Goal: Information Seeking & Learning: Learn about a topic

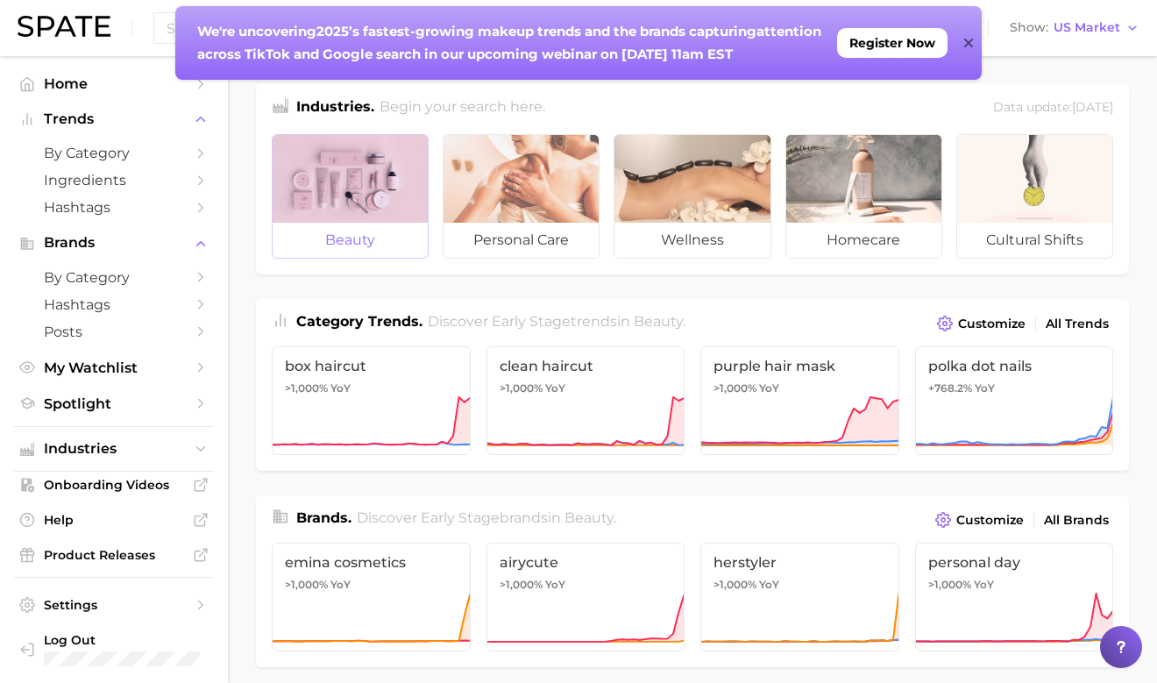
click at [342, 200] on div at bounding box center [350, 179] width 155 height 88
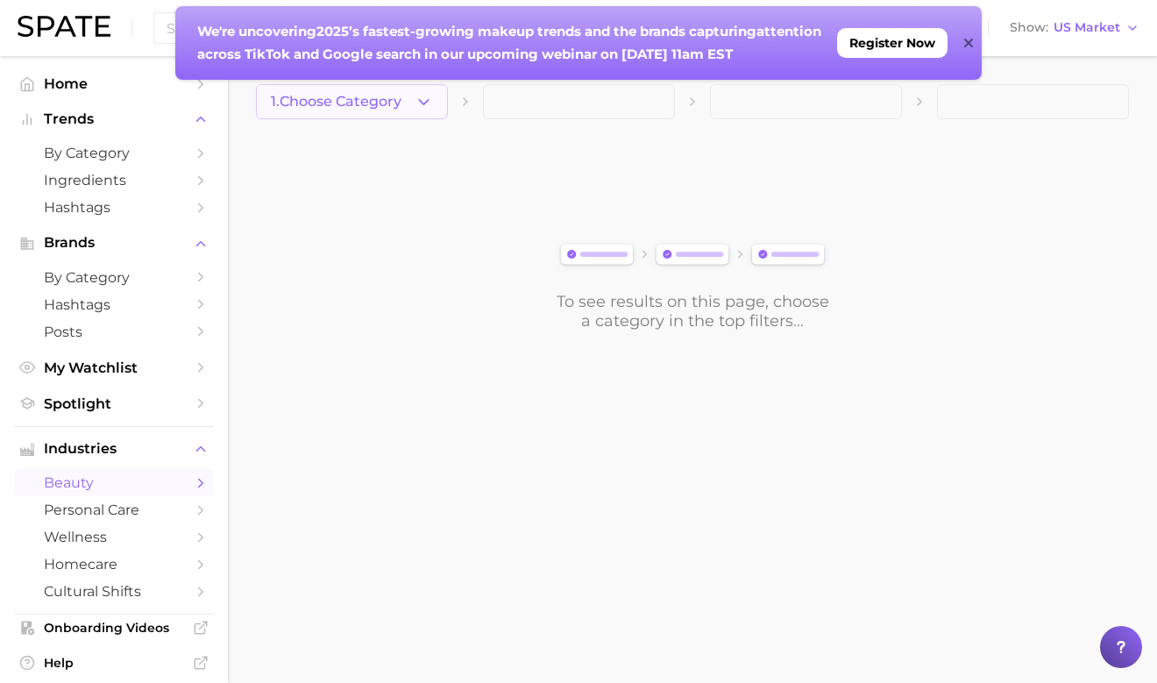
click at [443, 104] on button "1. Choose Category" at bounding box center [352, 101] width 192 height 35
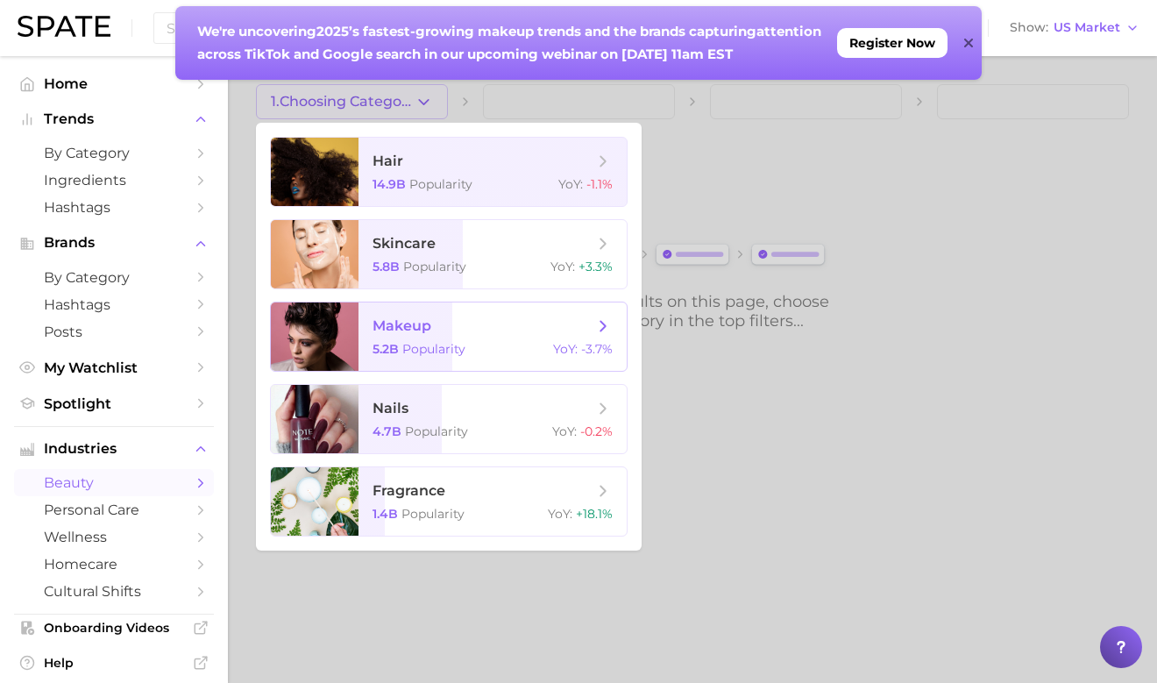
click at [488, 339] on span "makeup 5.2b Popularity YoY : -3.7%" at bounding box center [493, 337] width 268 height 68
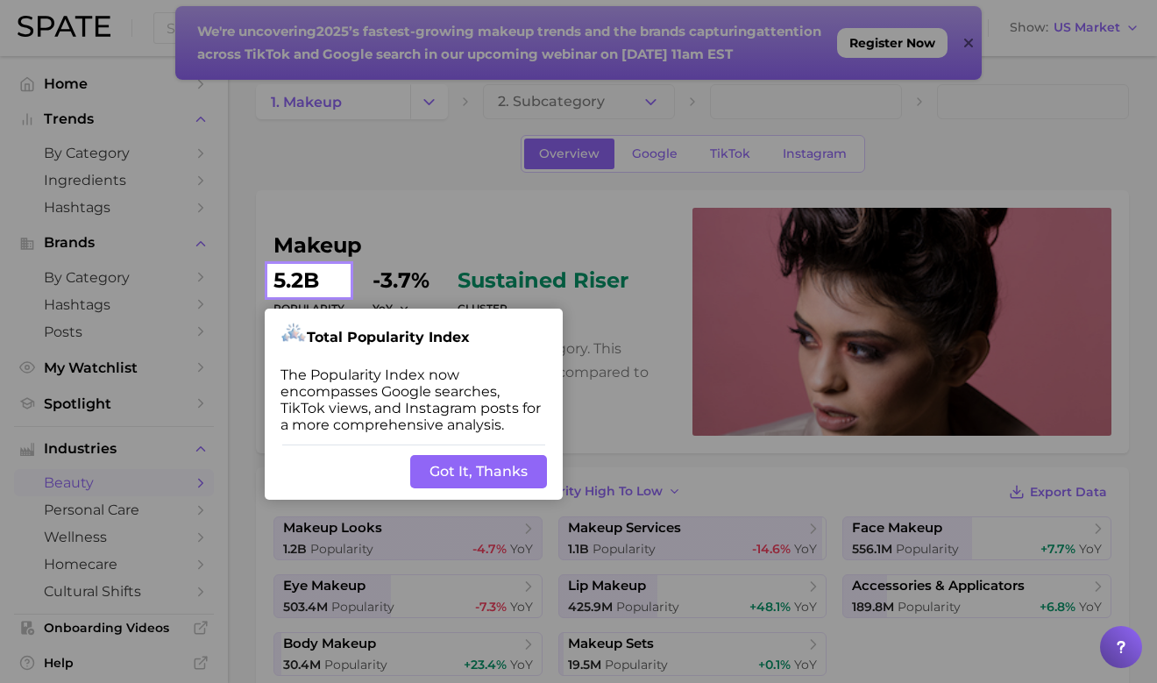
click at [498, 484] on button "Got It, Thanks" at bounding box center [478, 471] width 137 height 33
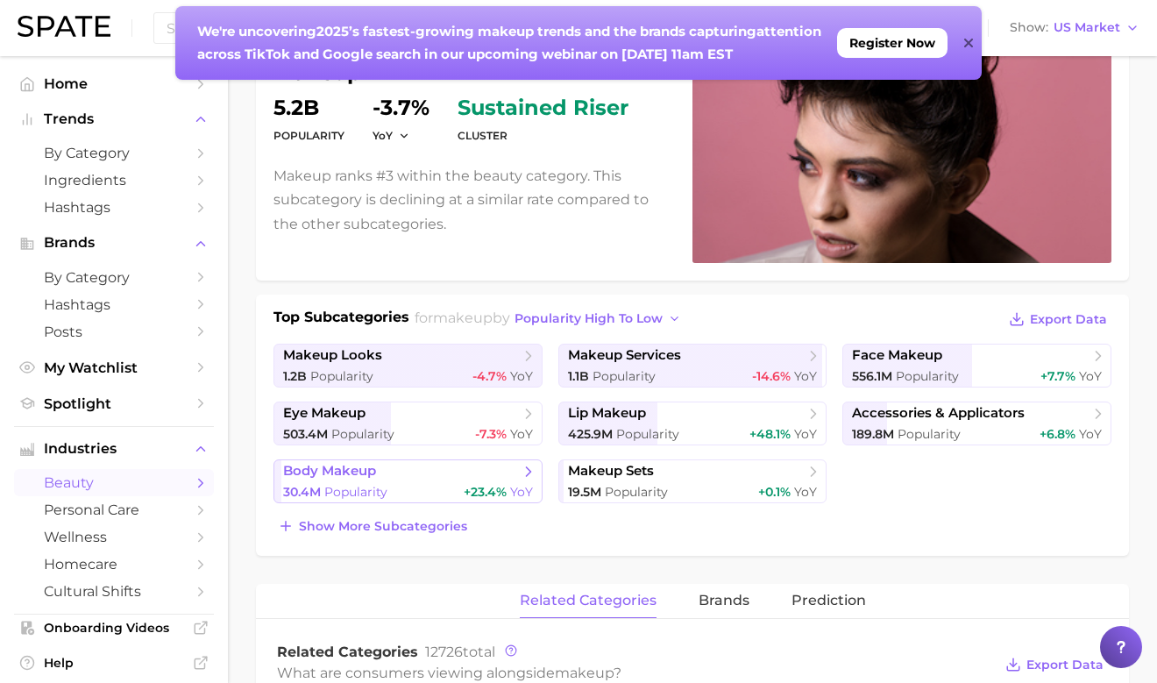
scroll to position [177, 0]
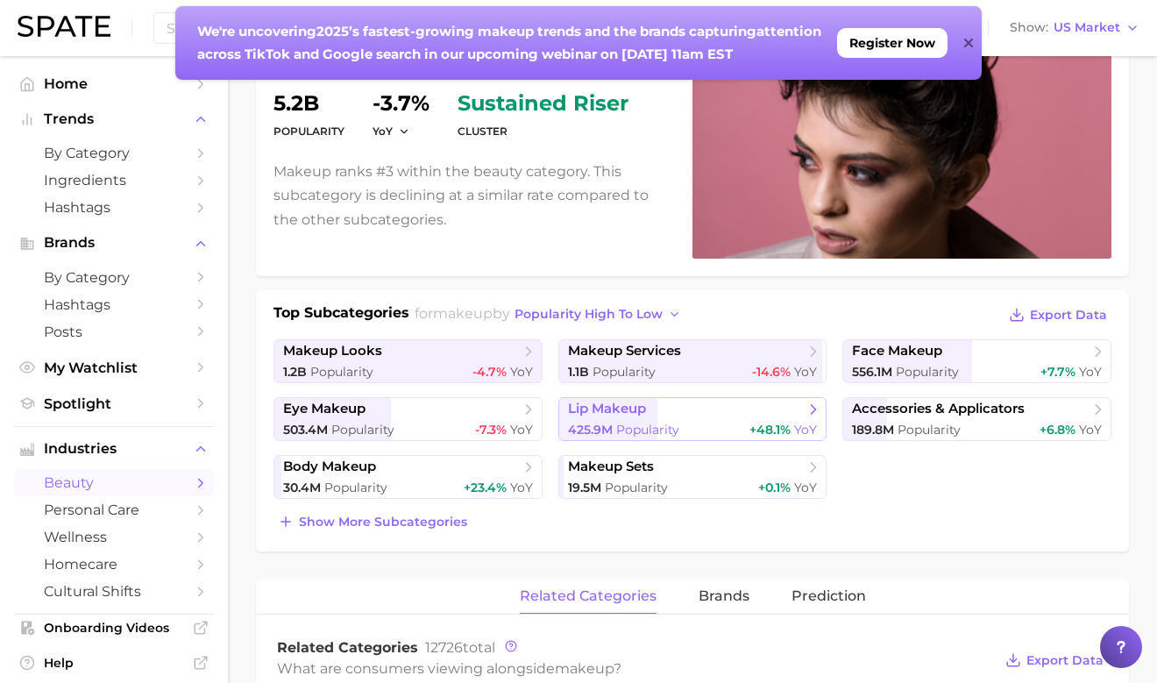
click at [684, 423] on div "425.9m Popularity +48.1% YoY" at bounding box center [693, 430] width 250 height 17
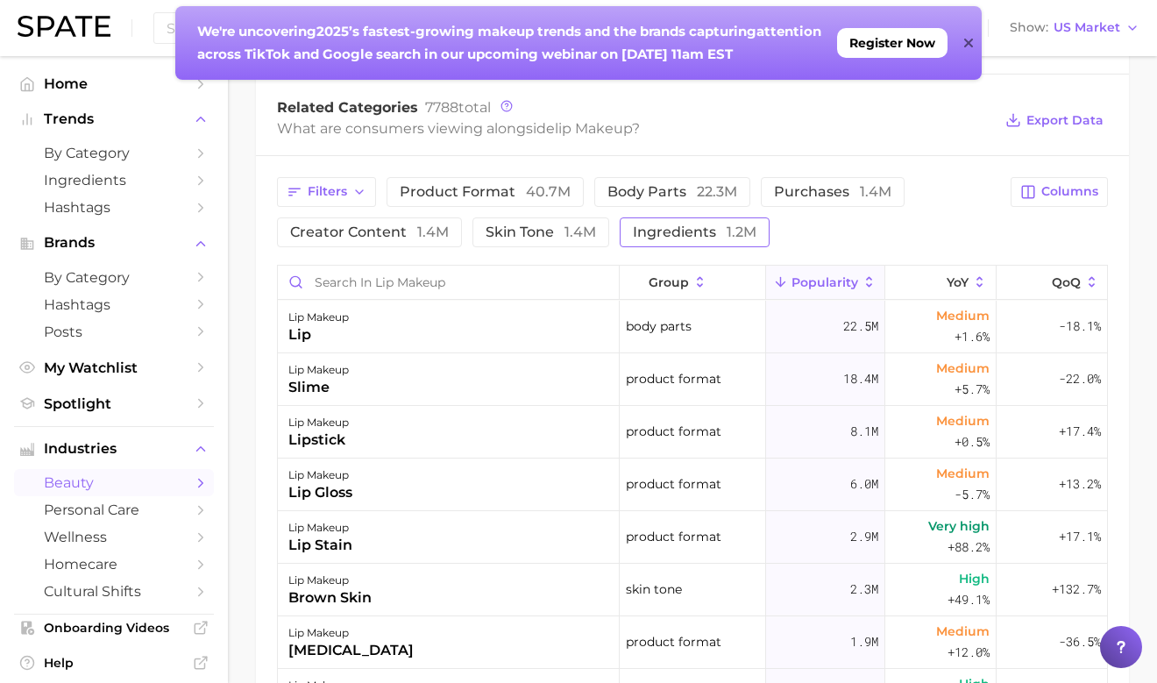
scroll to position [701, 0]
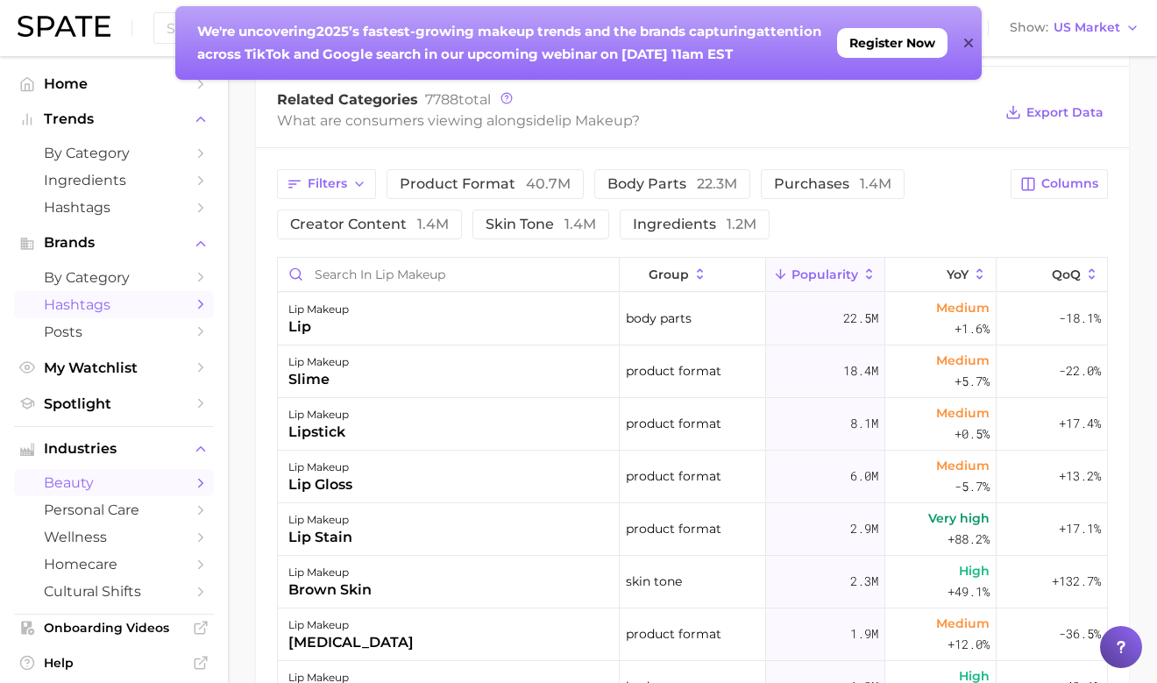
click at [174, 307] on span "Hashtags" at bounding box center [114, 304] width 140 height 17
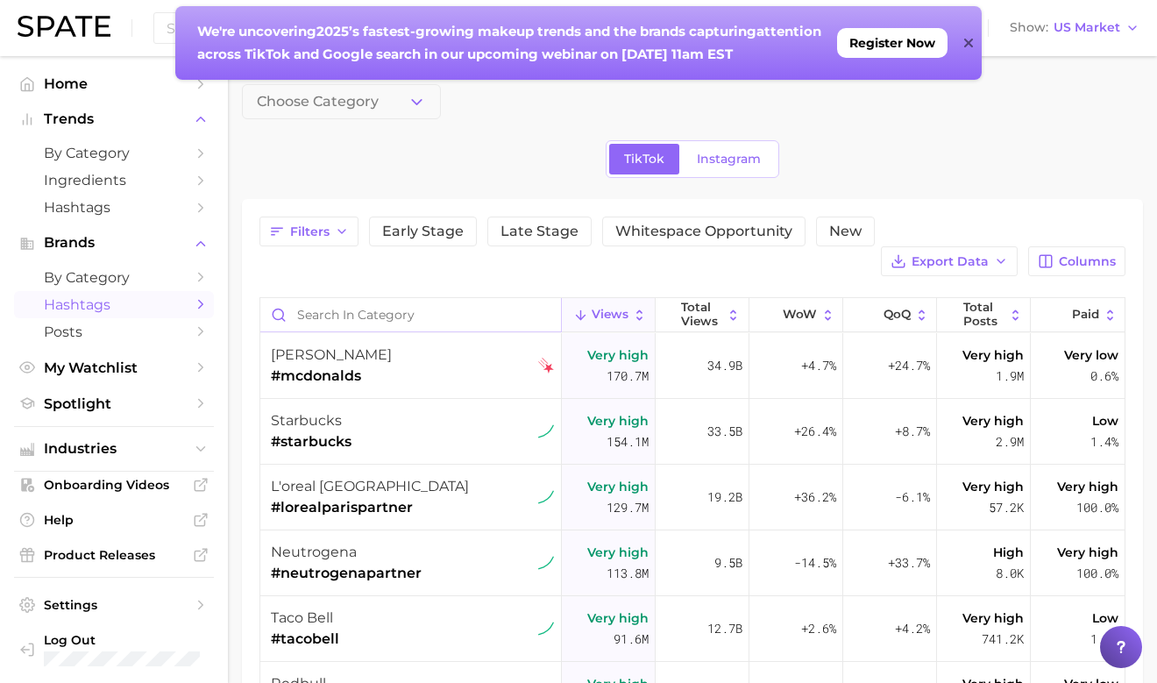
click at [351, 298] on input "Search in category" at bounding box center [410, 314] width 301 height 33
click at [424, 97] on icon "button" at bounding box center [417, 102] width 18 height 18
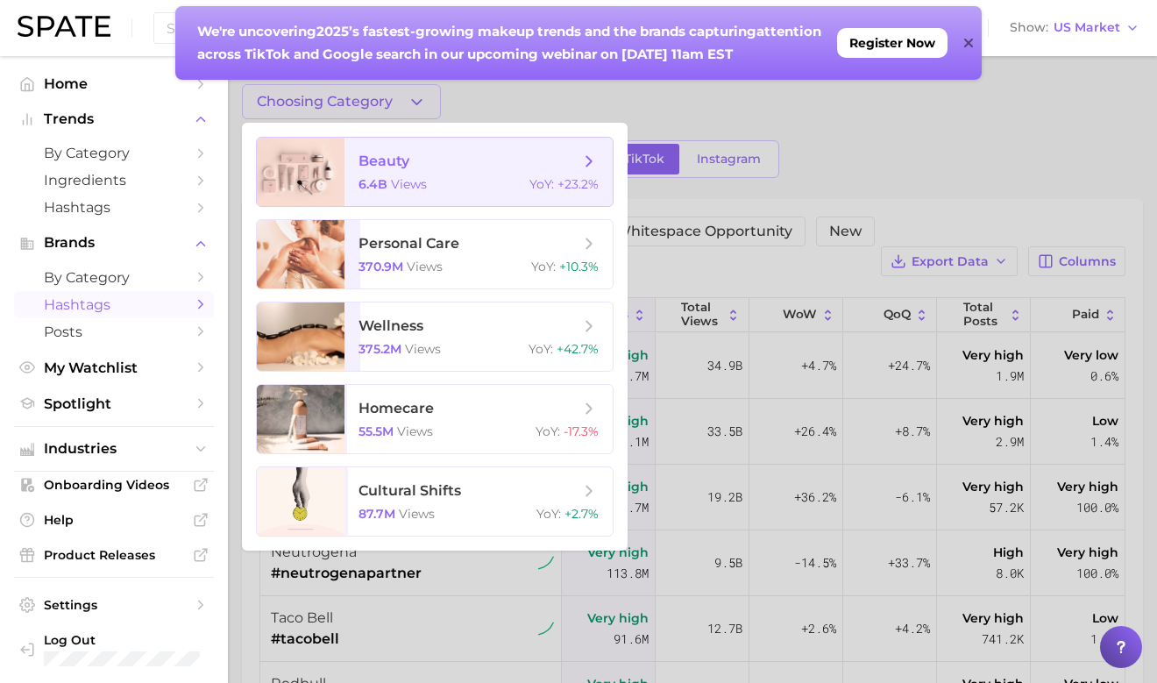
click at [428, 185] on div "6.4b views YoY : +23.2%" at bounding box center [479, 184] width 240 height 16
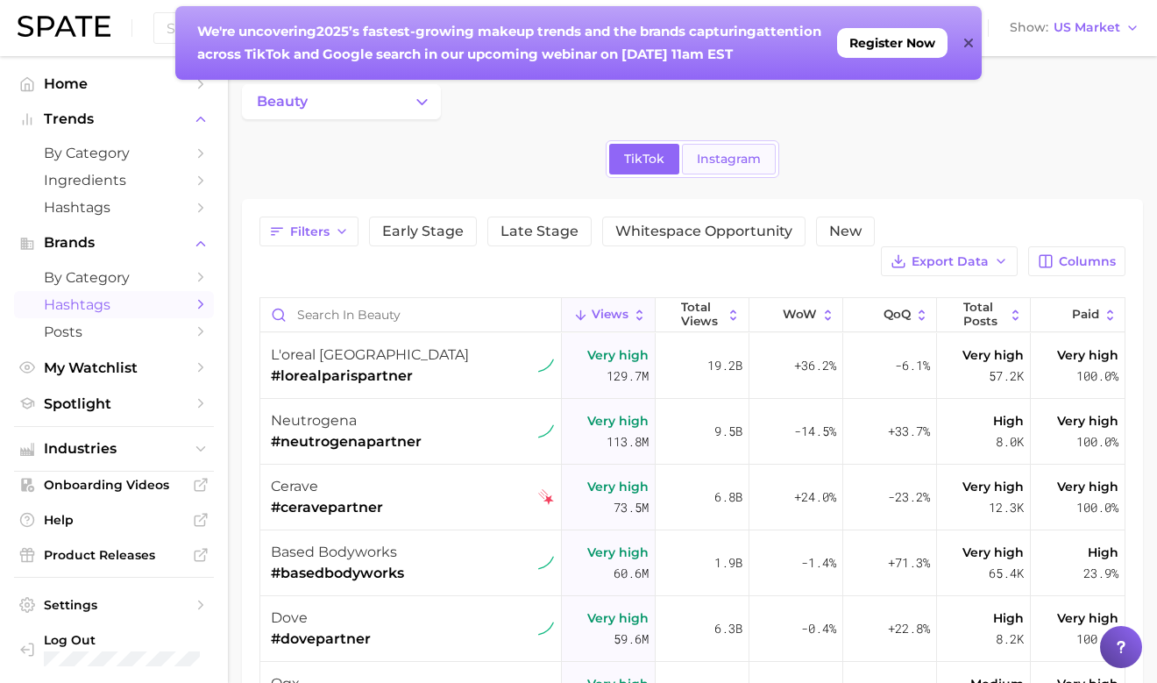
click at [717, 167] on link "Instagram" at bounding box center [729, 159] width 94 height 31
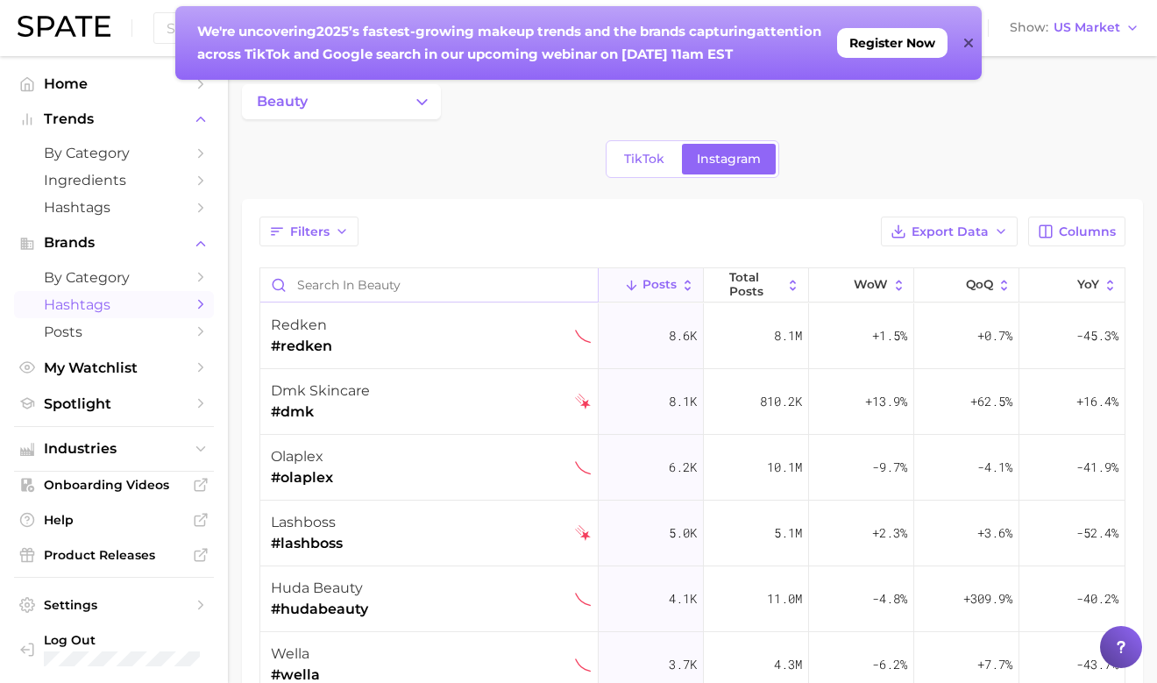
click at [454, 281] on input "Search in beauty" at bounding box center [429, 284] width 338 height 33
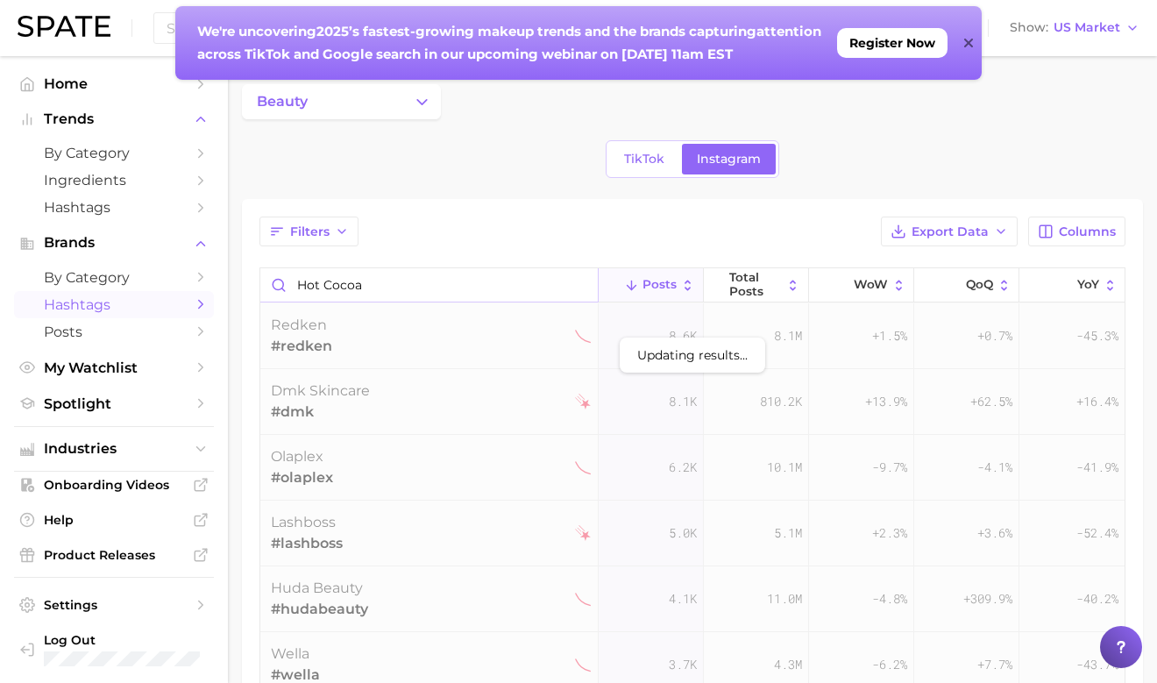
type input "hot cocoa"
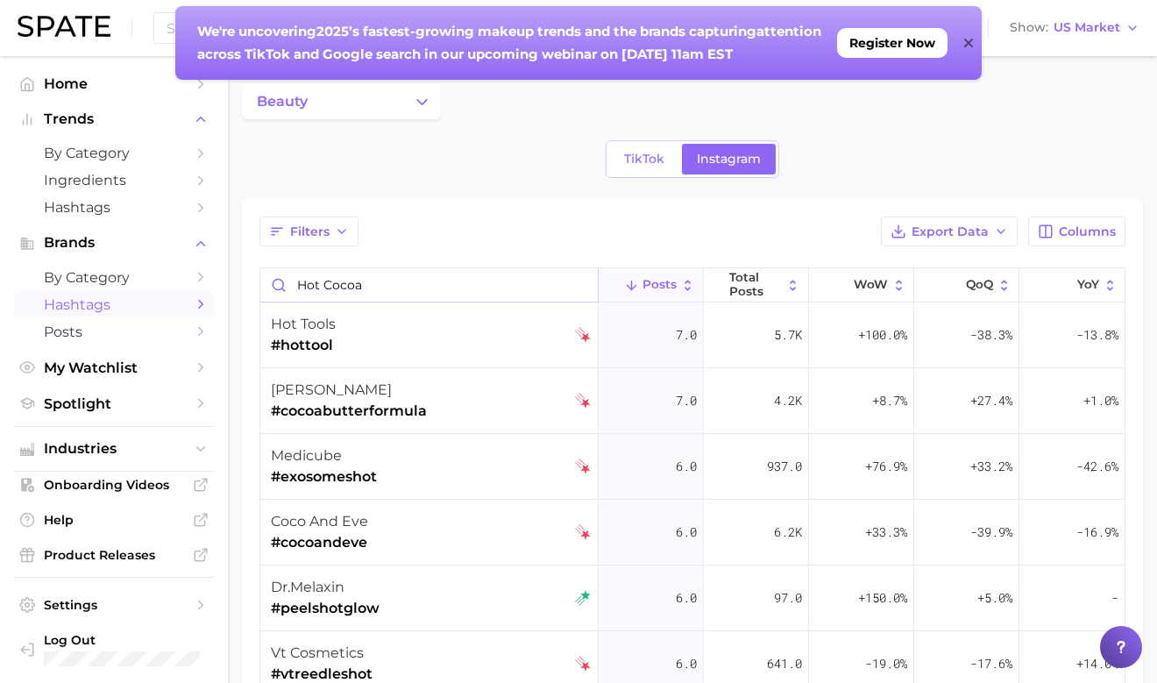
scroll to position [483, 0]
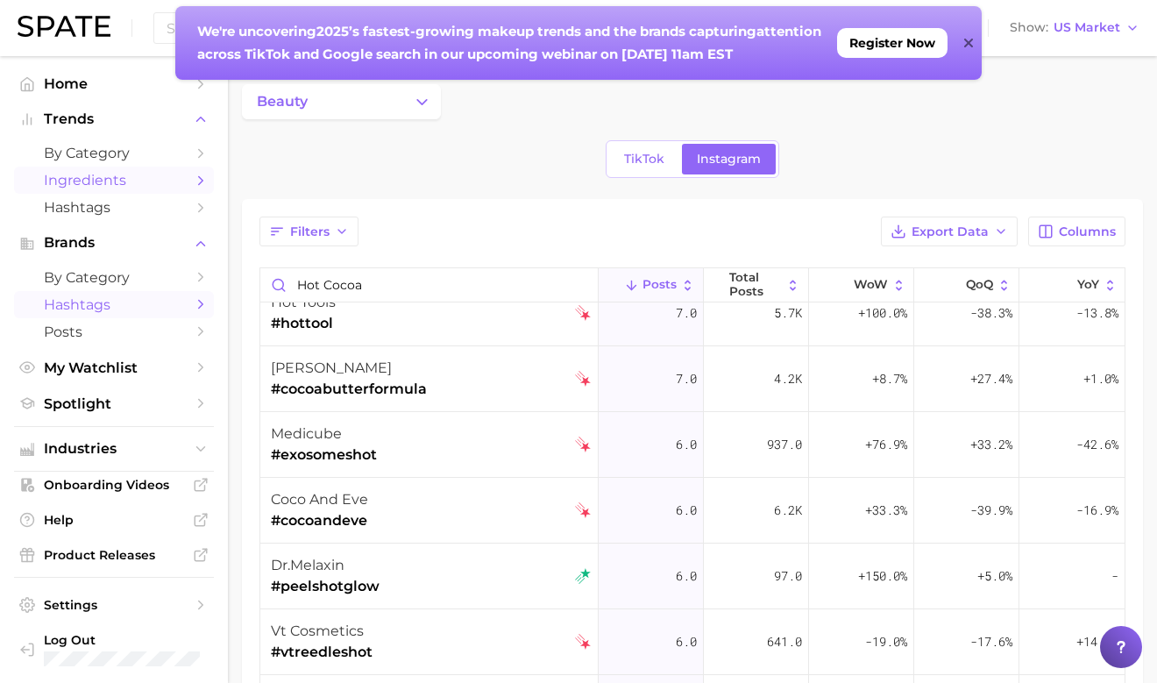
click at [133, 182] on span "Ingredients" at bounding box center [114, 180] width 140 height 17
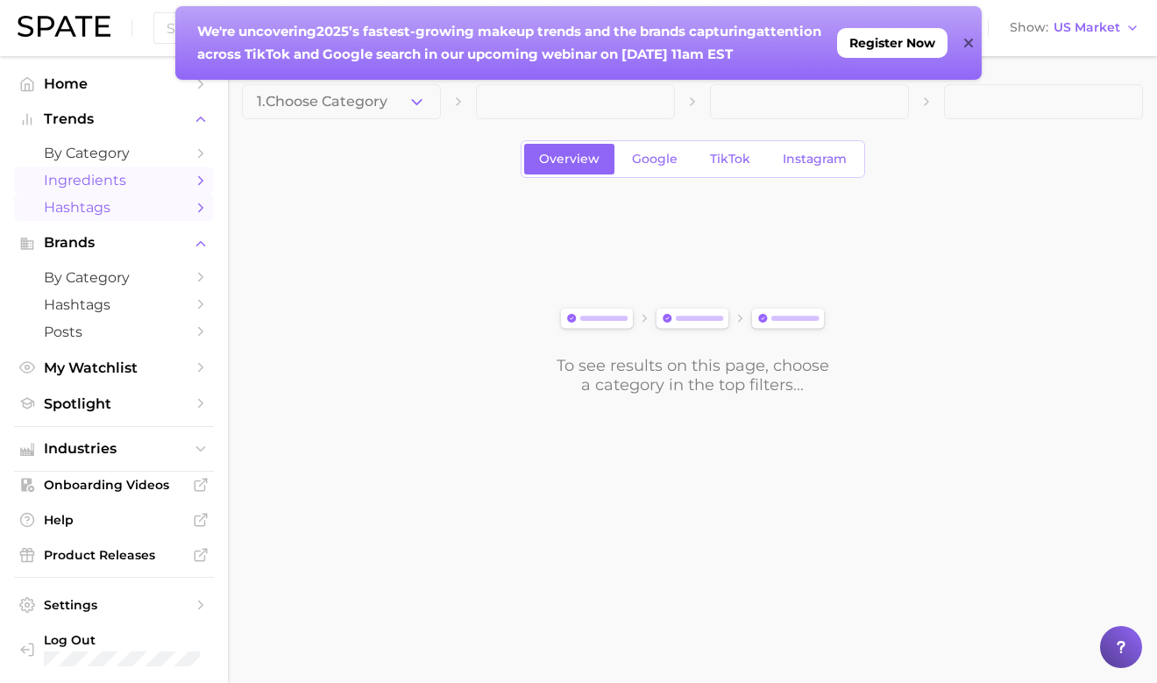
click at [72, 203] on span "Hashtags" at bounding box center [114, 207] width 140 height 17
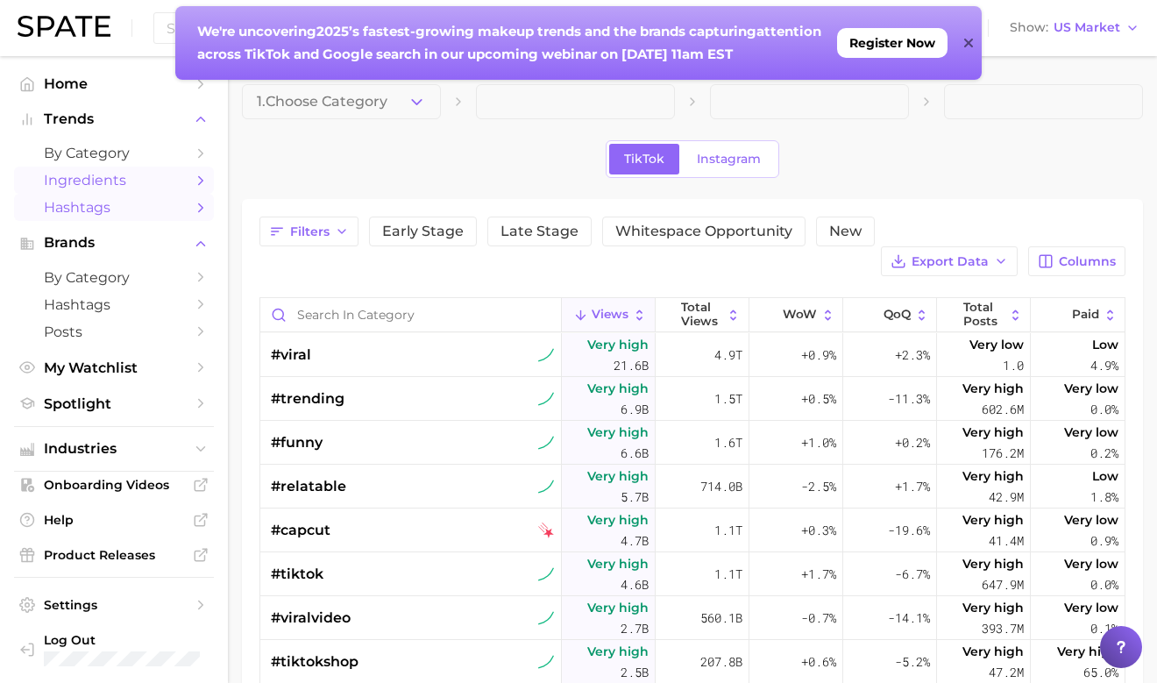
click at [127, 176] on span "Ingredients" at bounding box center [114, 180] width 140 height 17
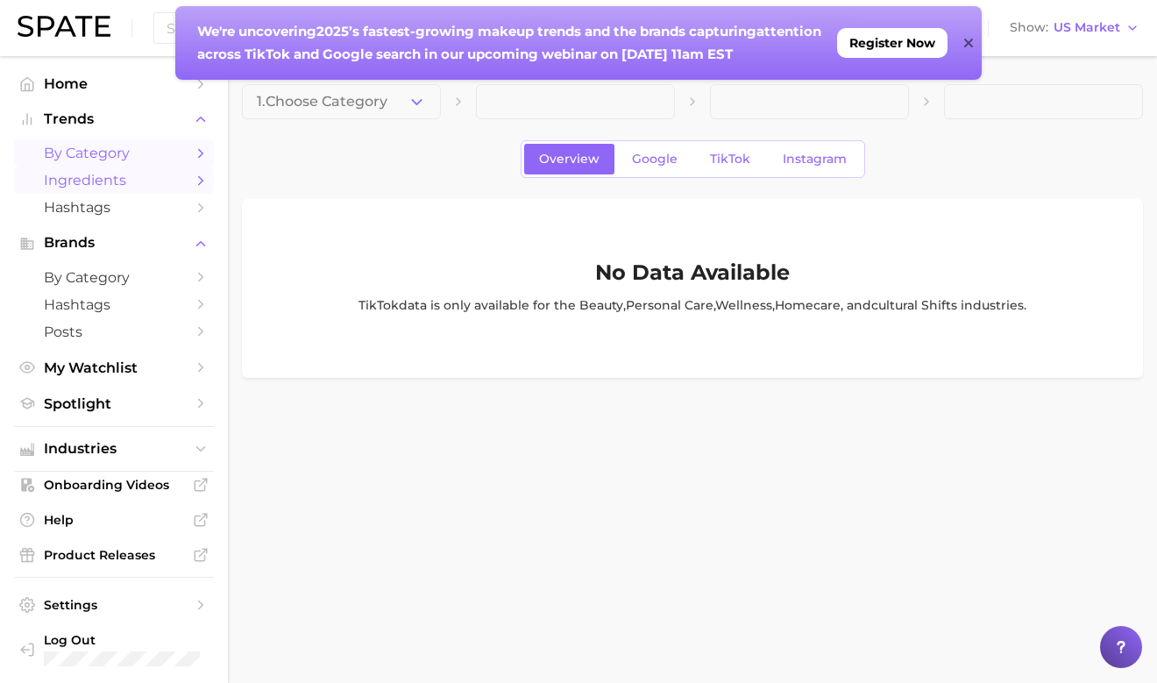
click at [123, 158] on span "by Category" at bounding box center [114, 153] width 140 height 17
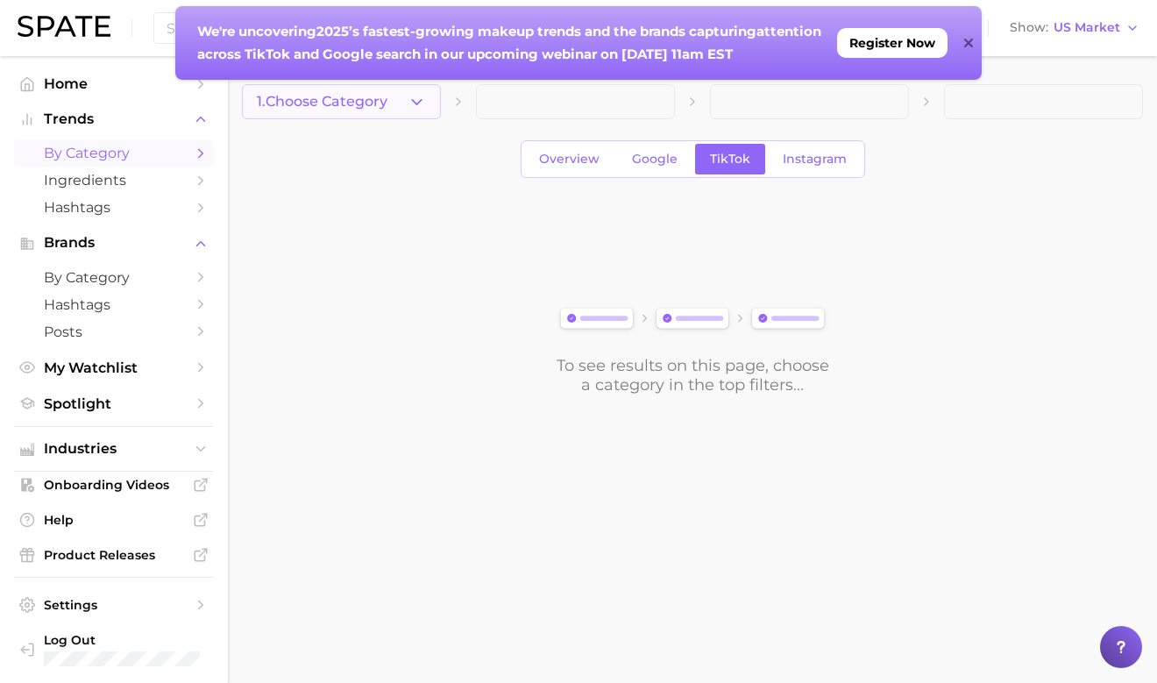
click at [405, 95] on button "1. Choose Category" at bounding box center [341, 101] width 199 height 35
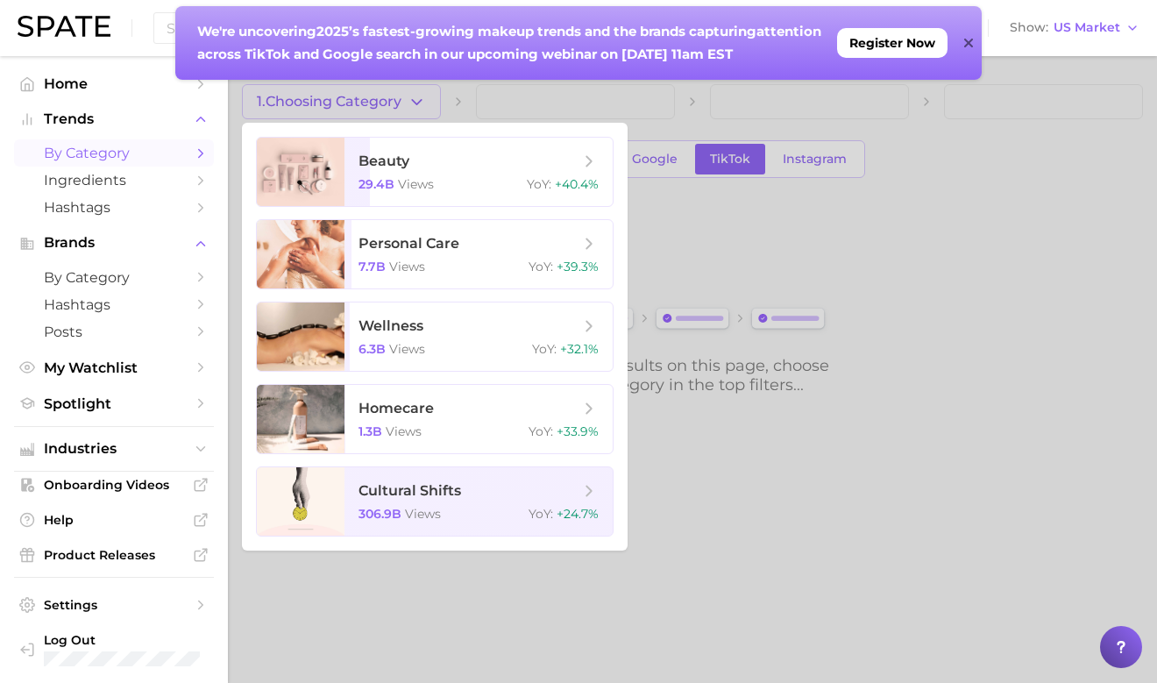
click at [850, 157] on div at bounding box center [578, 341] width 1157 height 683
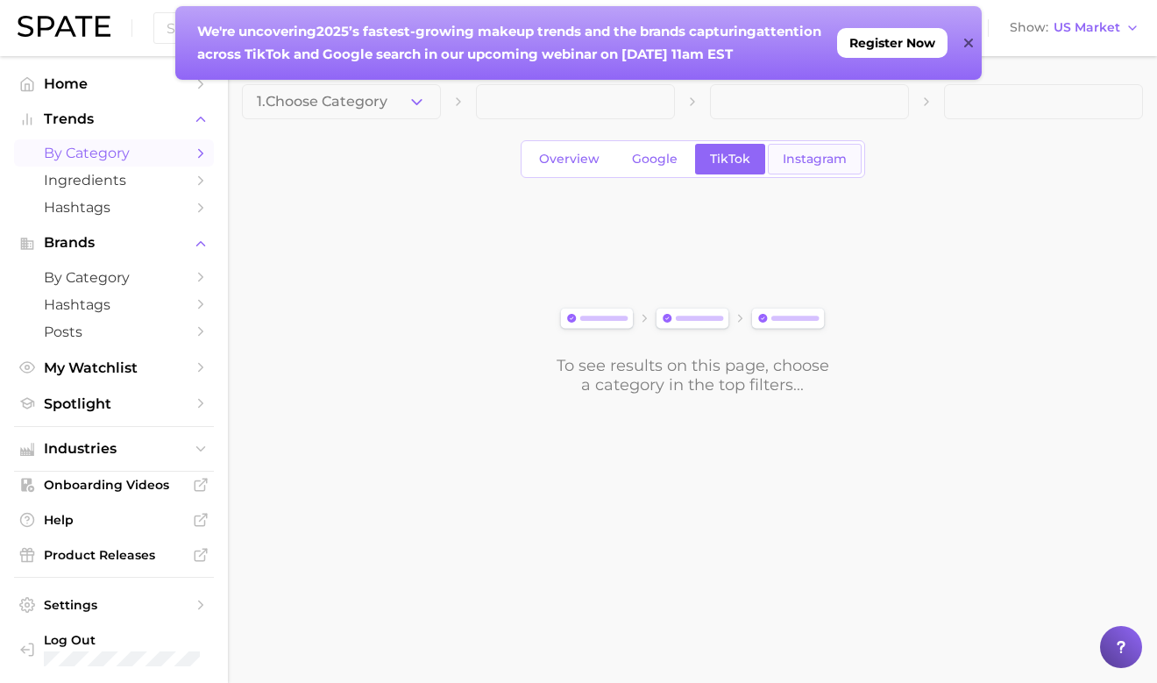
click at [795, 157] on span "Instagram" at bounding box center [815, 159] width 64 height 15
click at [568, 145] on link "Overview" at bounding box center [569, 159] width 90 height 31
click at [340, 81] on main "1. Choose Category Overview Google TikTok Instagram To see results on this page…" at bounding box center [692, 269] width 929 height 426
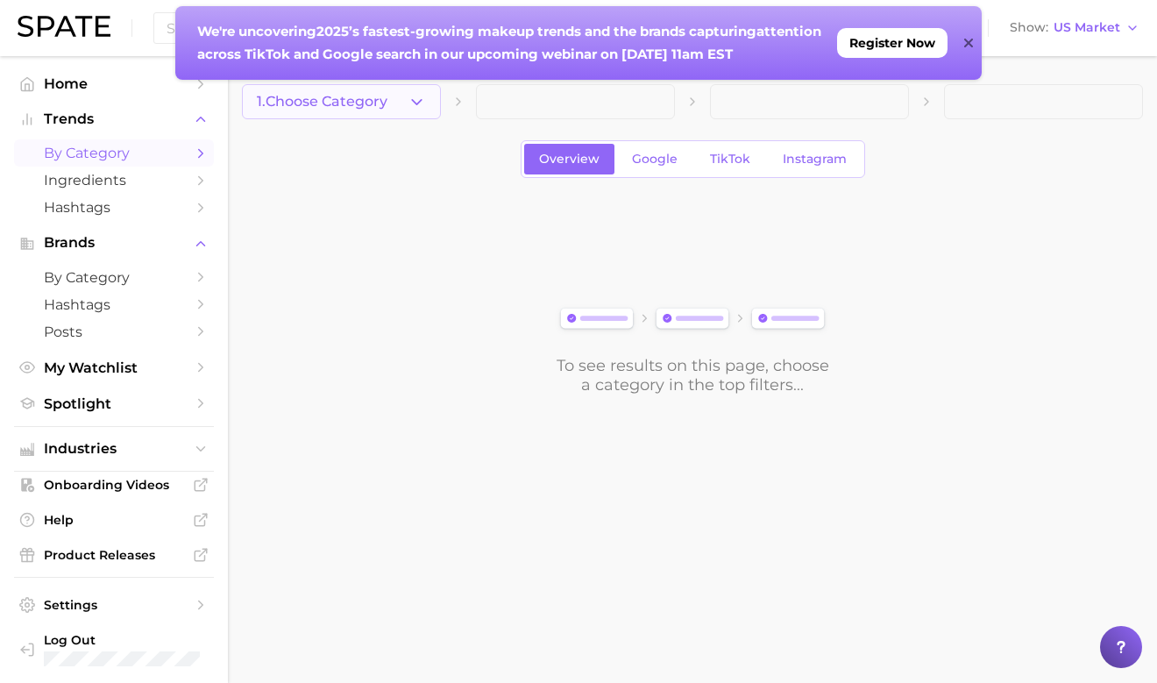
click at [340, 96] on span "1. Choose Category" at bounding box center [322, 102] width 131 height 16
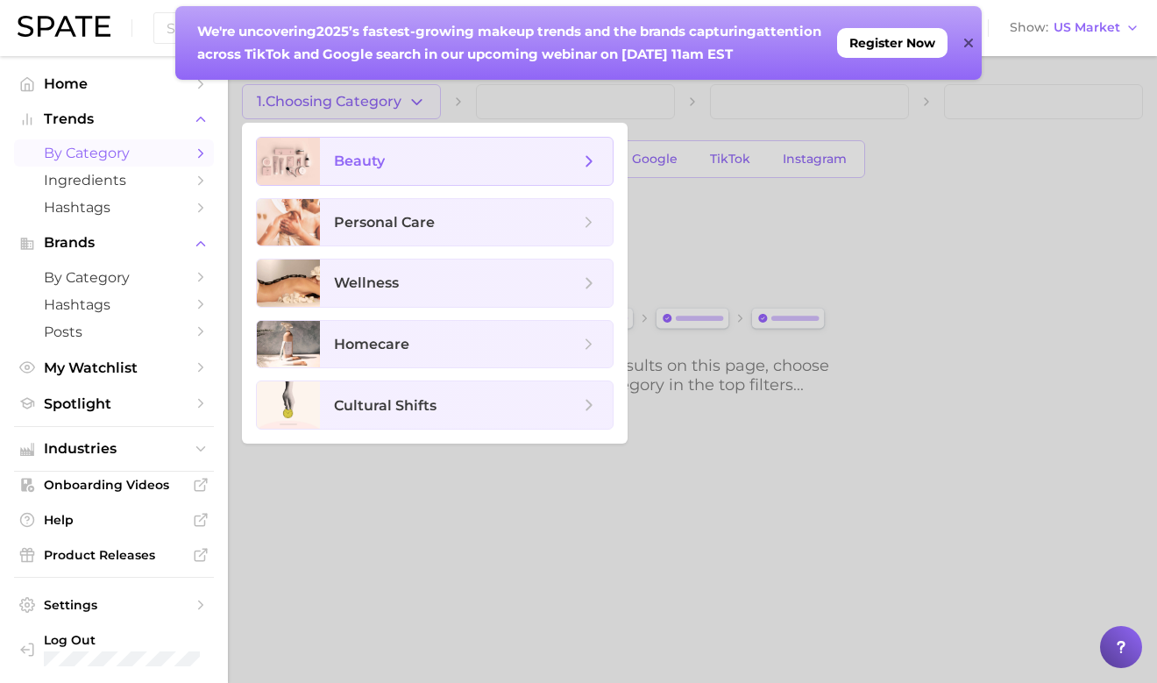
click at [409, 170] on span "beauty" at bounding box center [457, 161] width 246 height 19
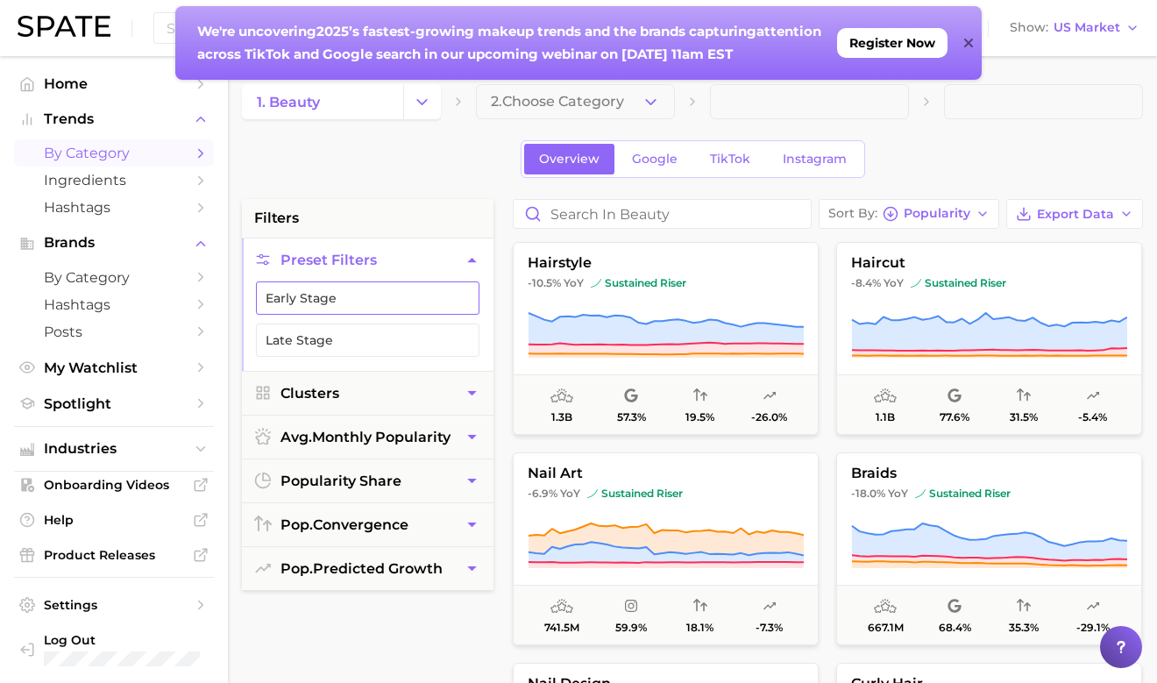
scroll to position [44, 0]
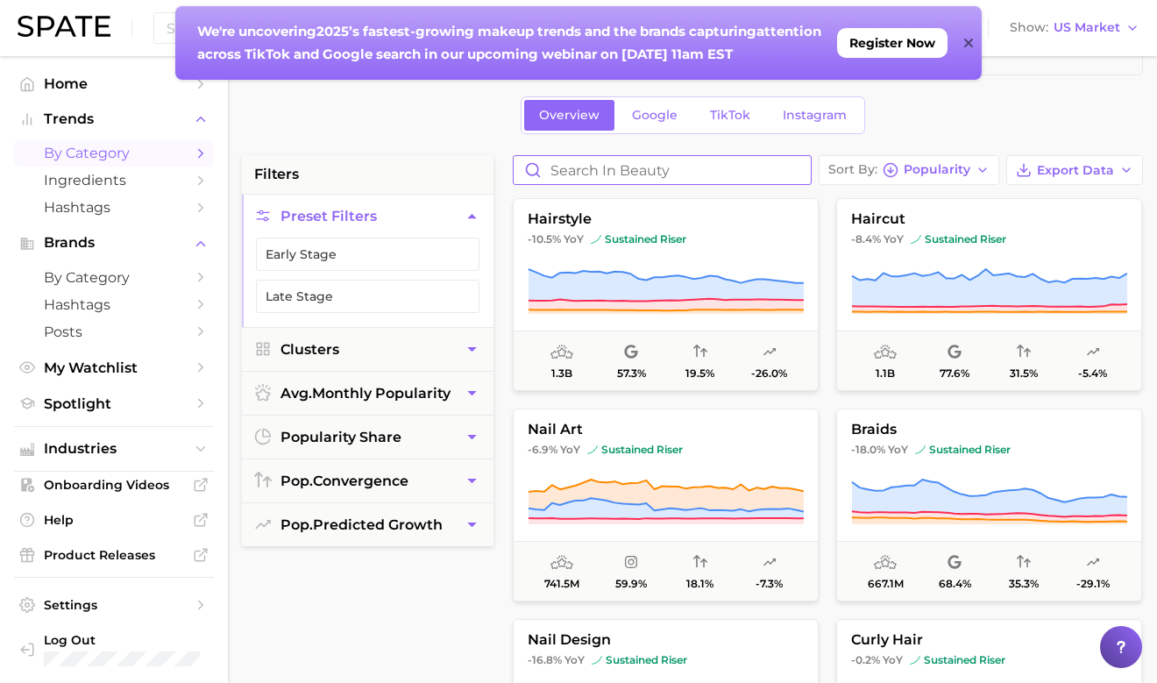
click at [617, 181] on input "Search in beauty" at bounding box center [662, 170] width 297 height 28
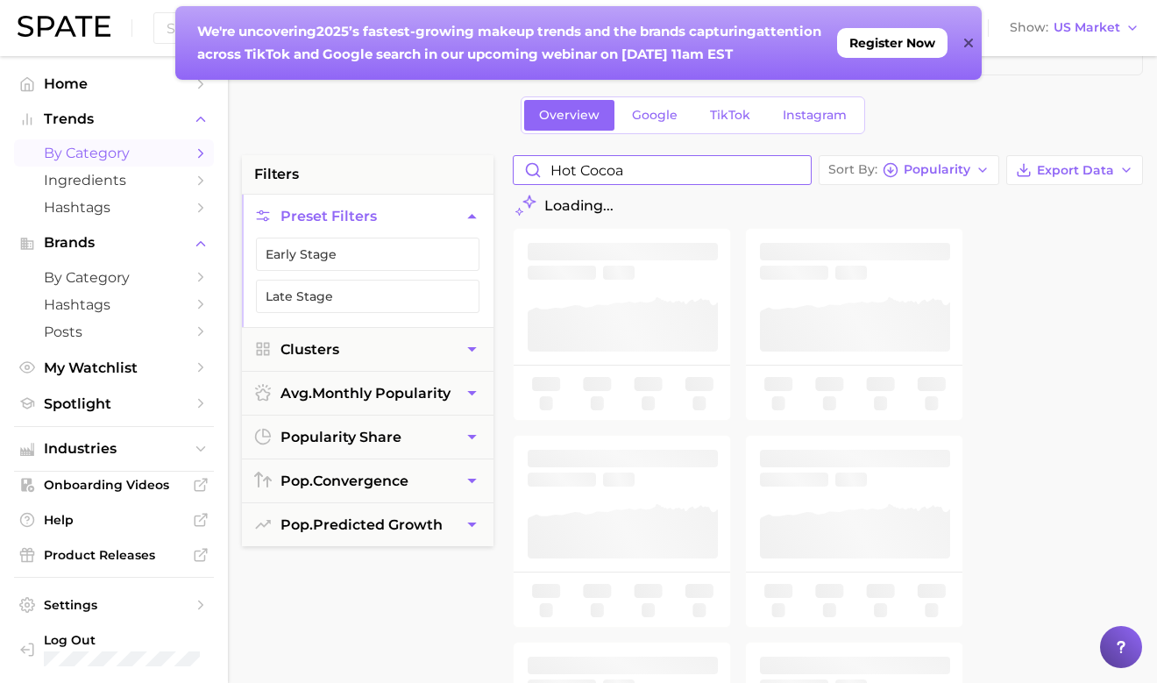
scroll to position [106, 0]
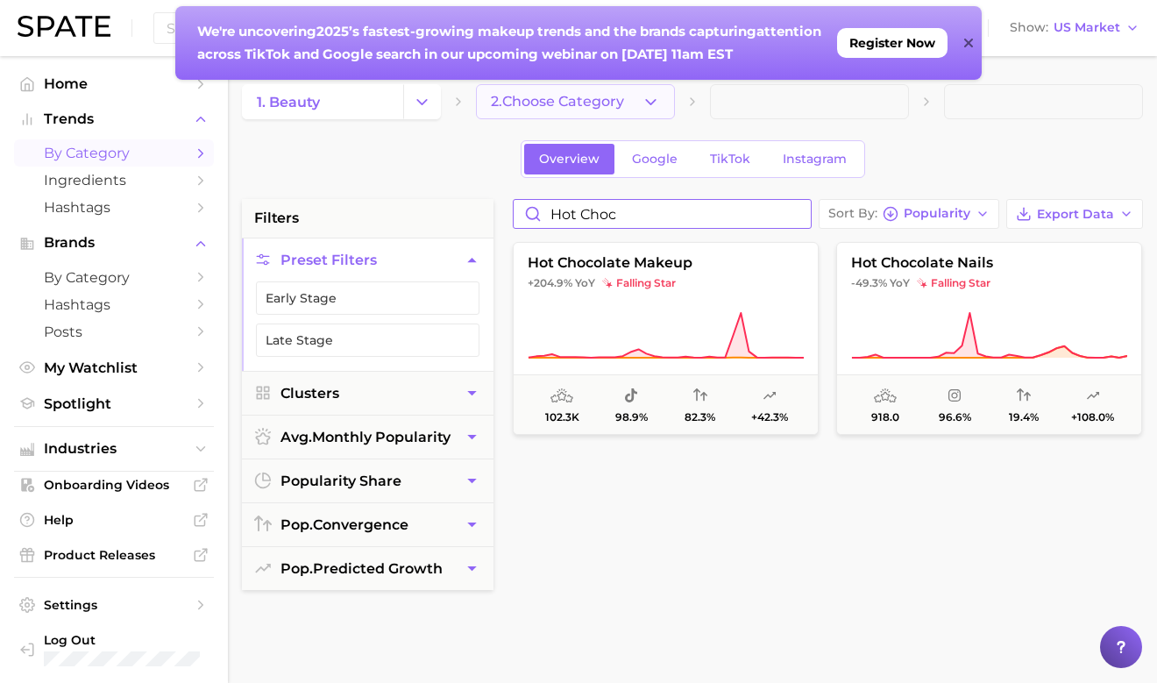
type input "hot choc"
click at [603, 107] on span "2. Choose Category" at bounding box center [557, 102] width 133 height 16
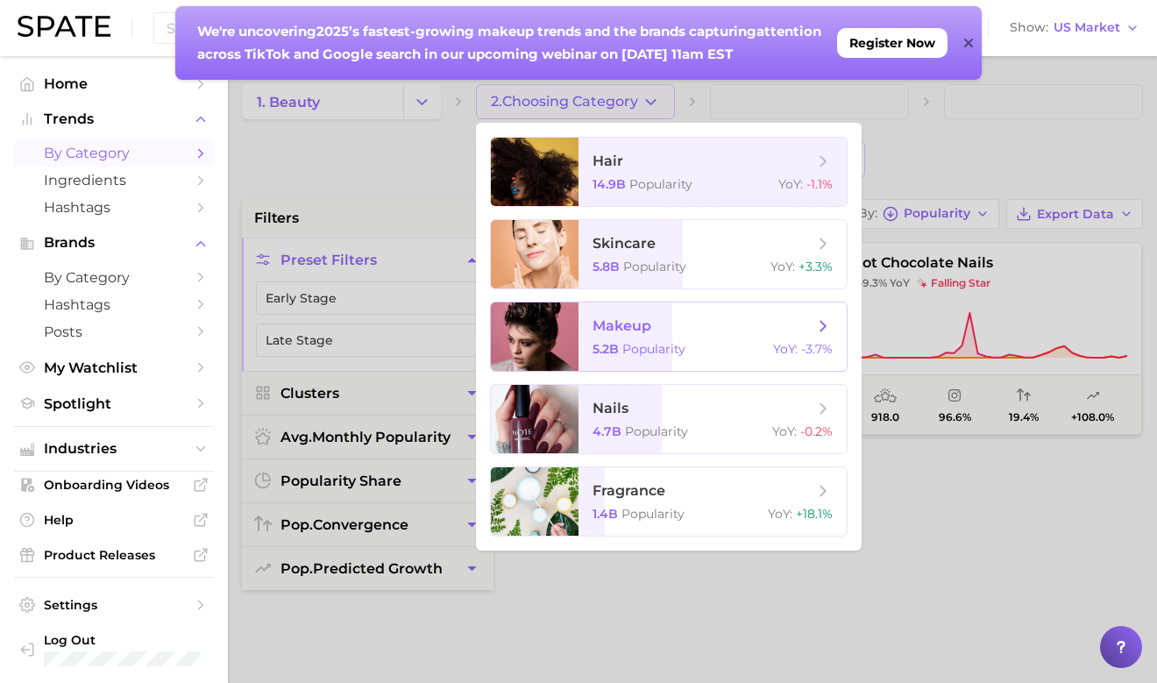
click at [647, 342] on span "Popularity" at bounding box center [654, 349] width 63 height 16
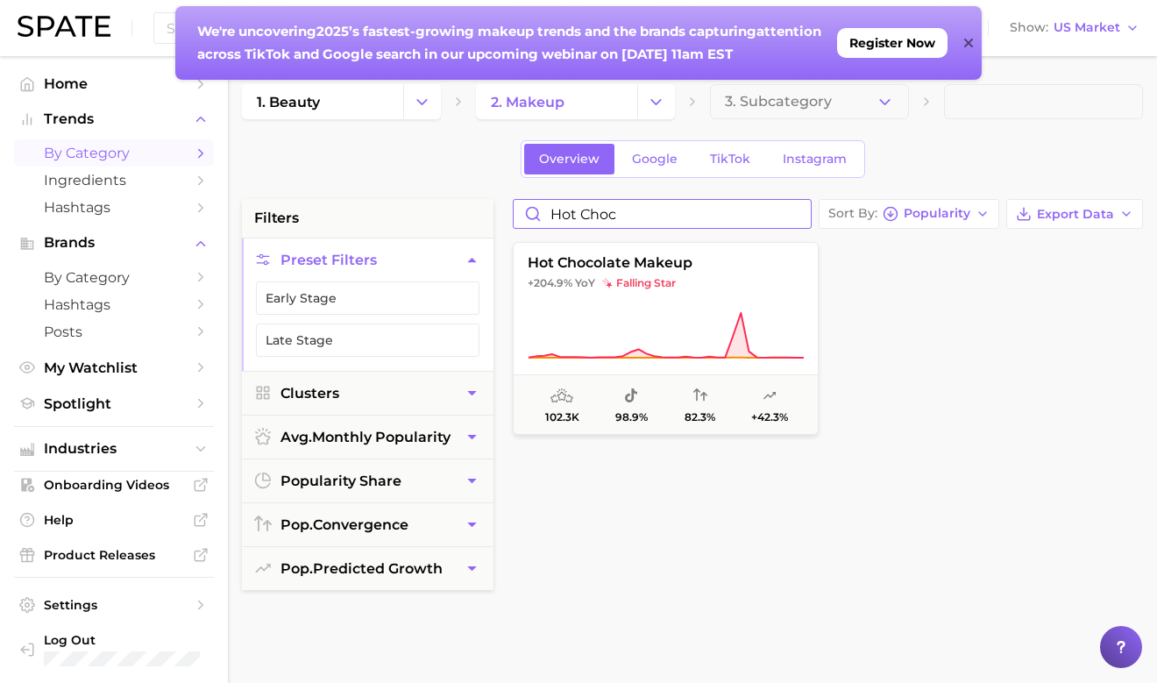
click at [640, 213] on input "hot choc" at bounding box center [662, 214] width 297 height 28
type input "h"
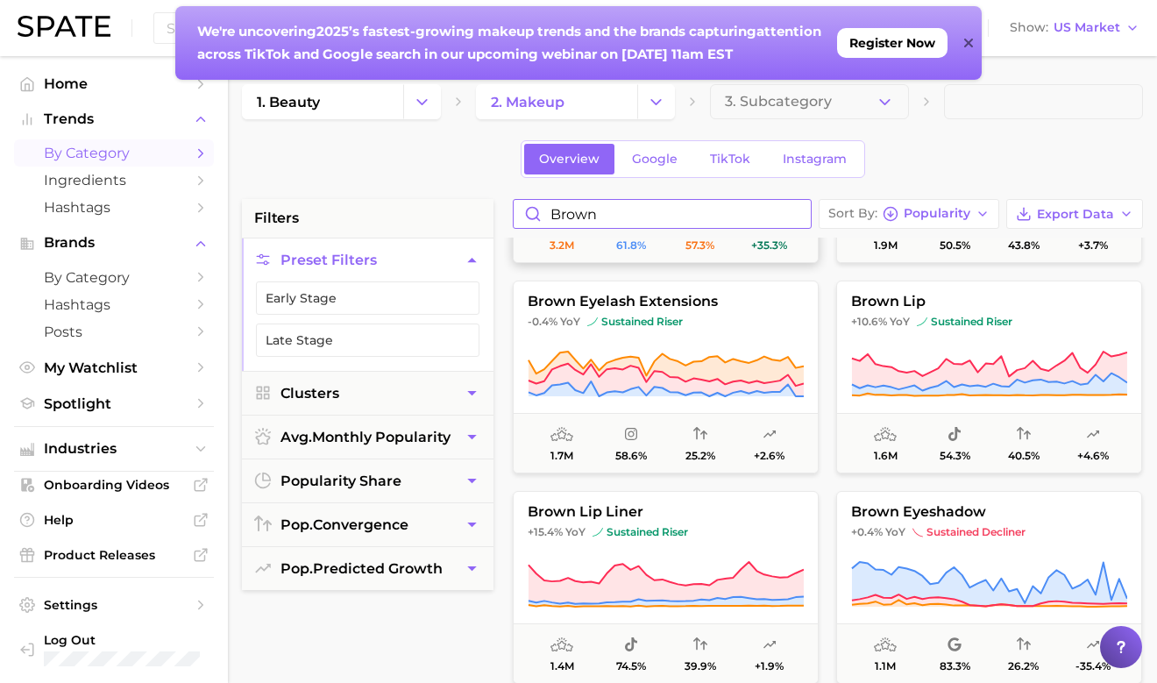
scroll to position [203, 0]
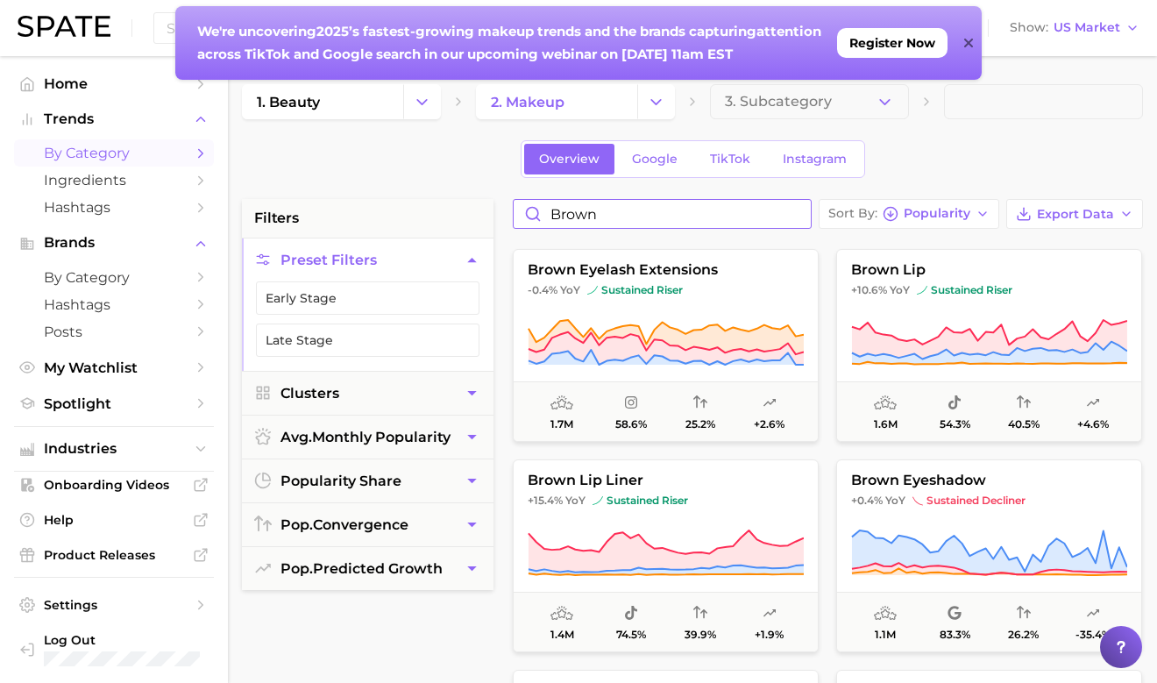
type input "brown"
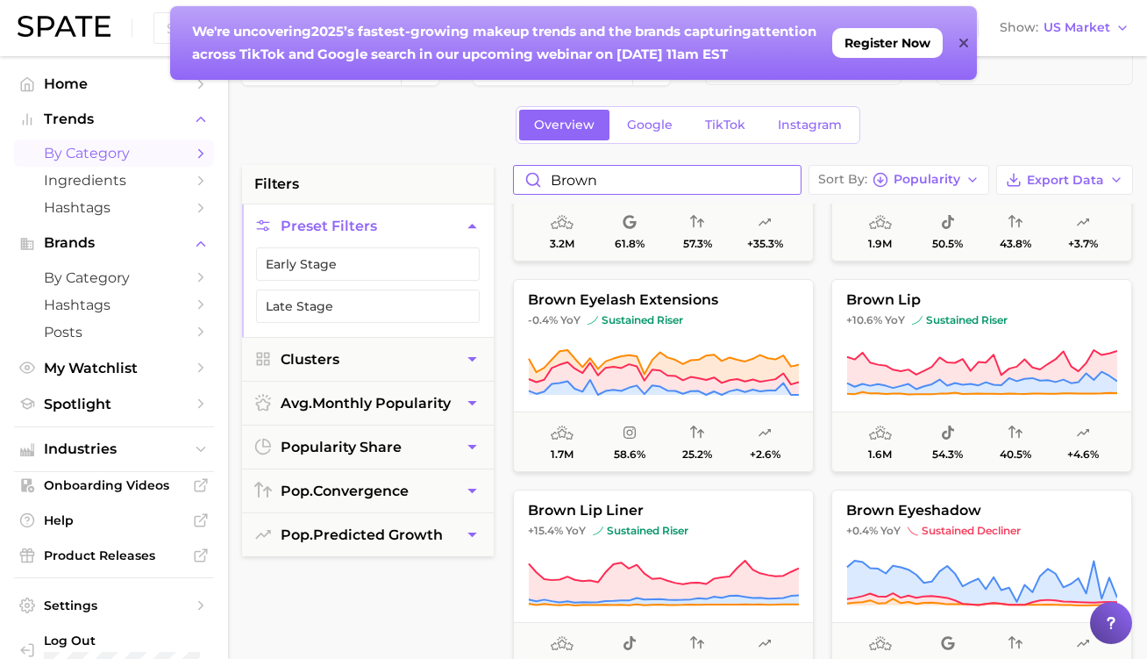
scroll to position [0, 0]
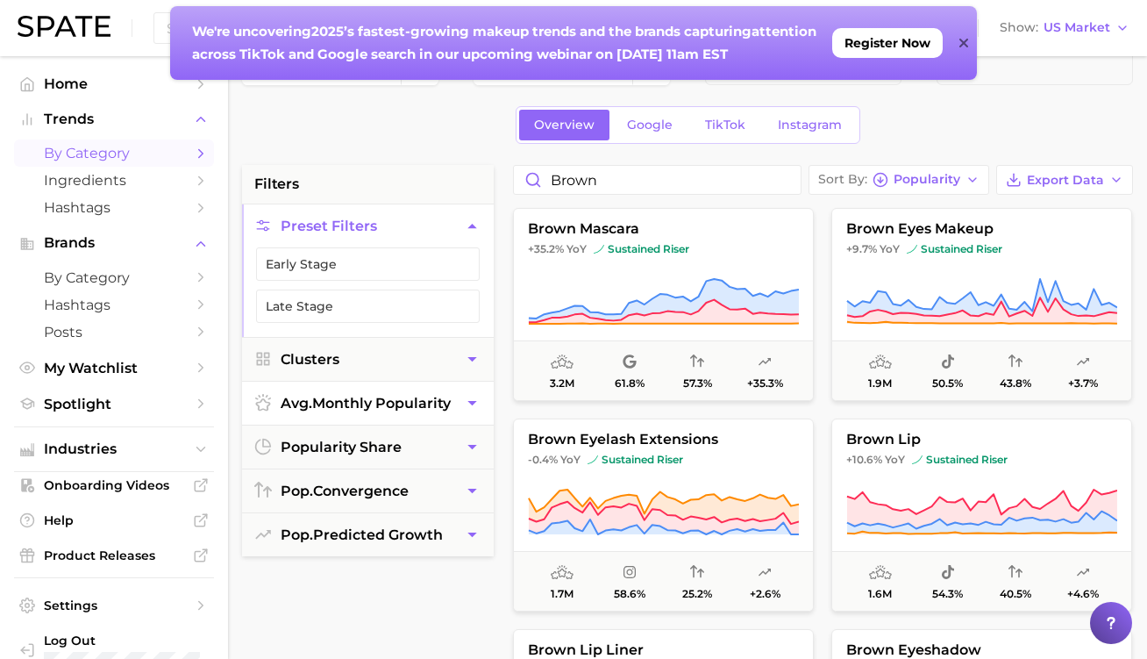
click at [463, 410] on icon "button" at bounding box center [472, 403] width 18 height 18
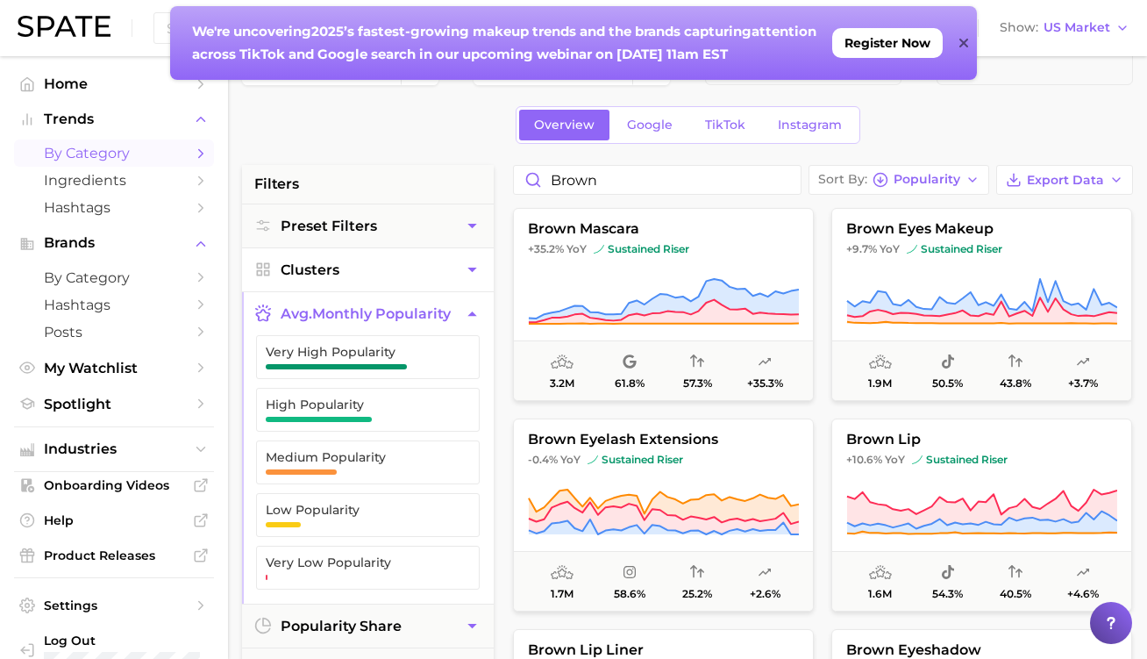
click at [421, 259] on button "Clusters" at bounding box center [368, 269] width 252 height 43
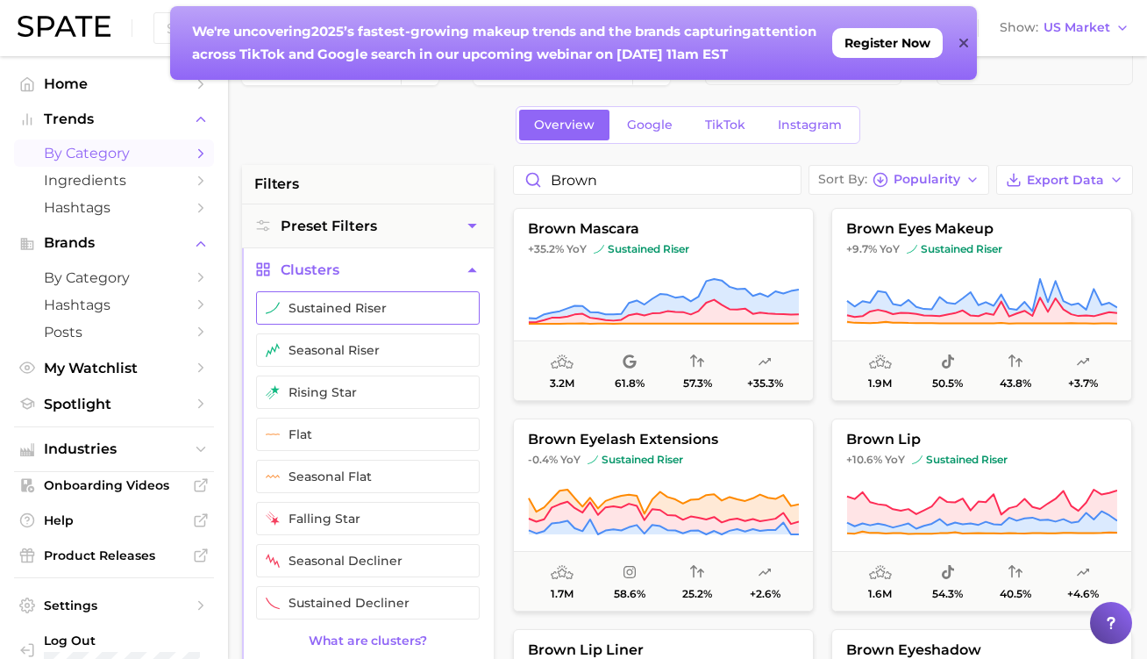
click at [406, 311] on button "sustained riser" at bounding box center [368, 307] width 224 height 33
click at [405, 344] on button "seasonal riser" at bounding box center [368, 349] width 224 height 33
click at [405, 381] on button "rising star" at bounding box center [368, 391] width 224 height 33
click at [471, 267] on icon "button" at bounding box center [472, 269] width 18 height 18
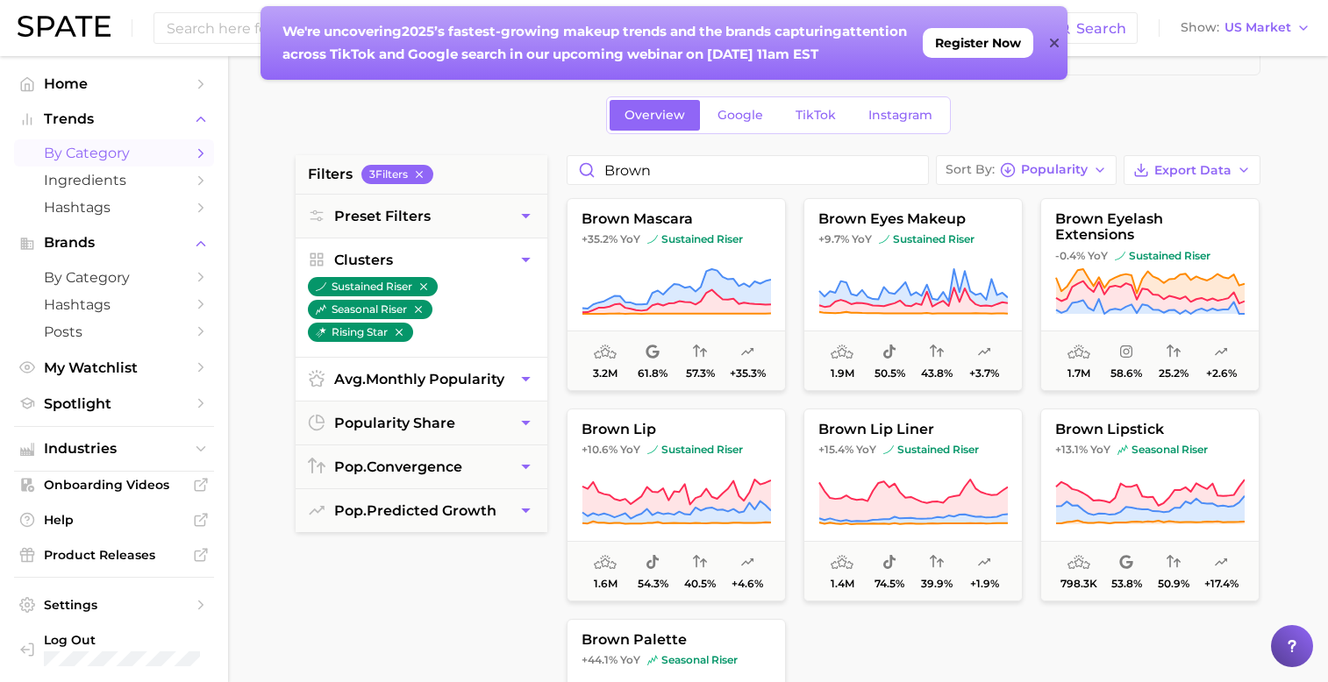
scroll to position [28, 0]
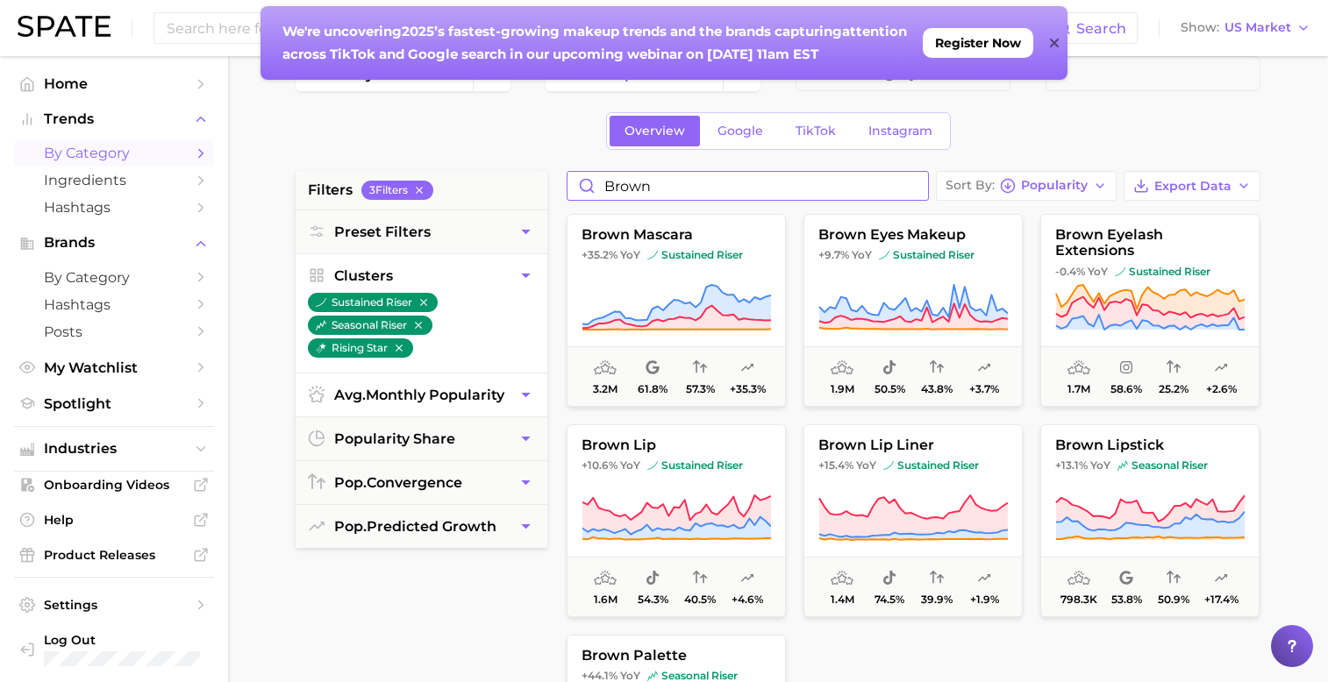
drag, startPoint x: 709, startPoint y: 194, endPoint x: 664, endPoint y: 186, distance: 45.4
click at [665, 187] on input "brown" at bounding box center [747, 186] width 360 height 28
type input "b"
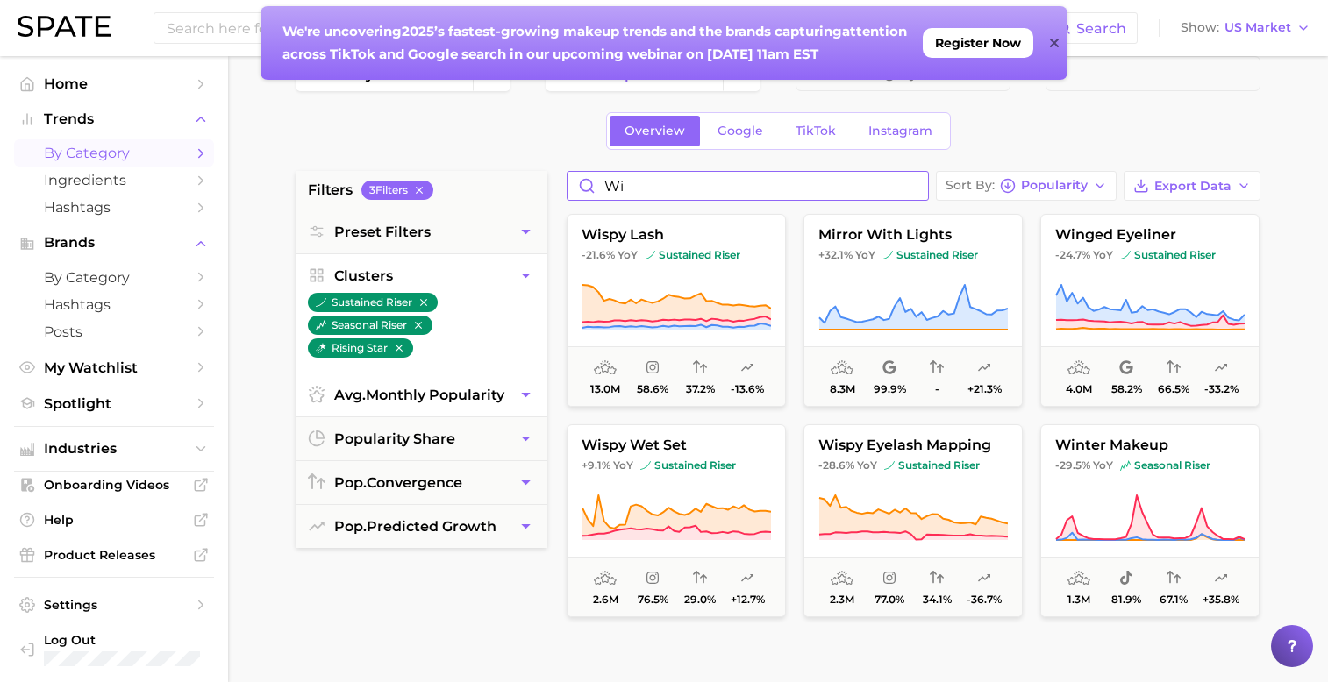
type input "w"
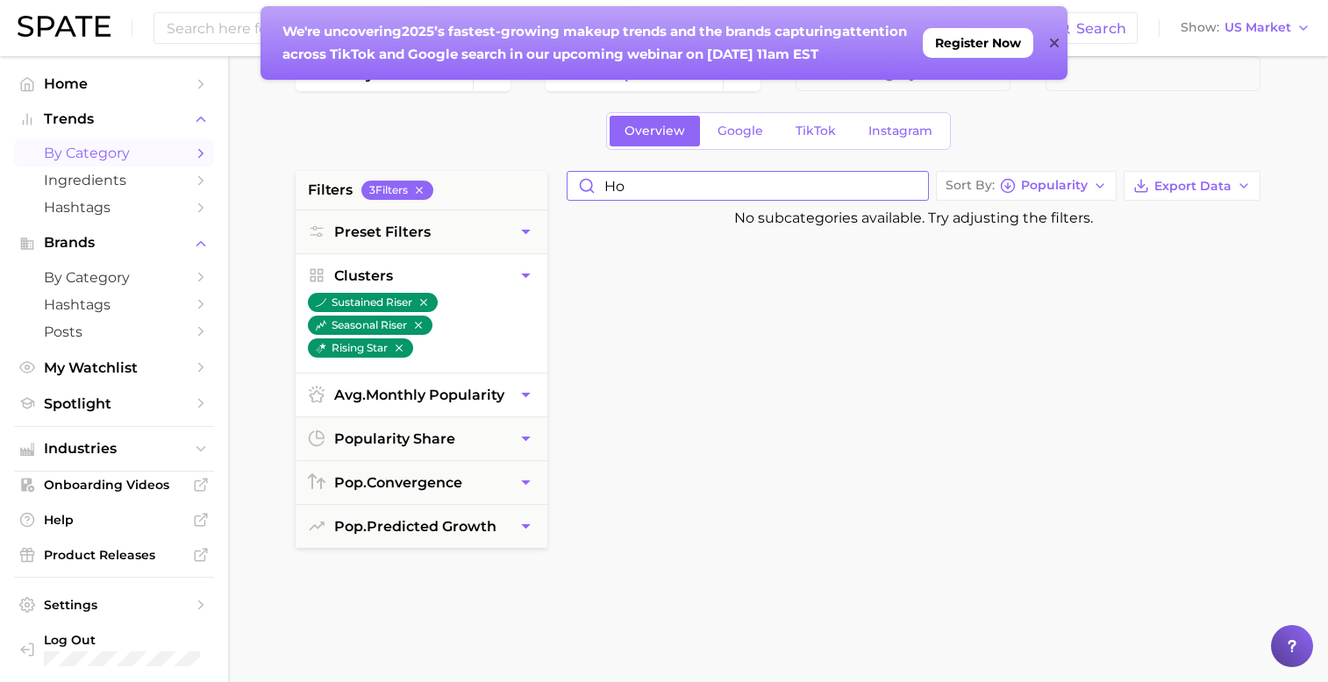
type input "h"
type input "cocoa"
click at [914, 187] on input "cocoa" at bounding box center [747, 186] width 360 height 28
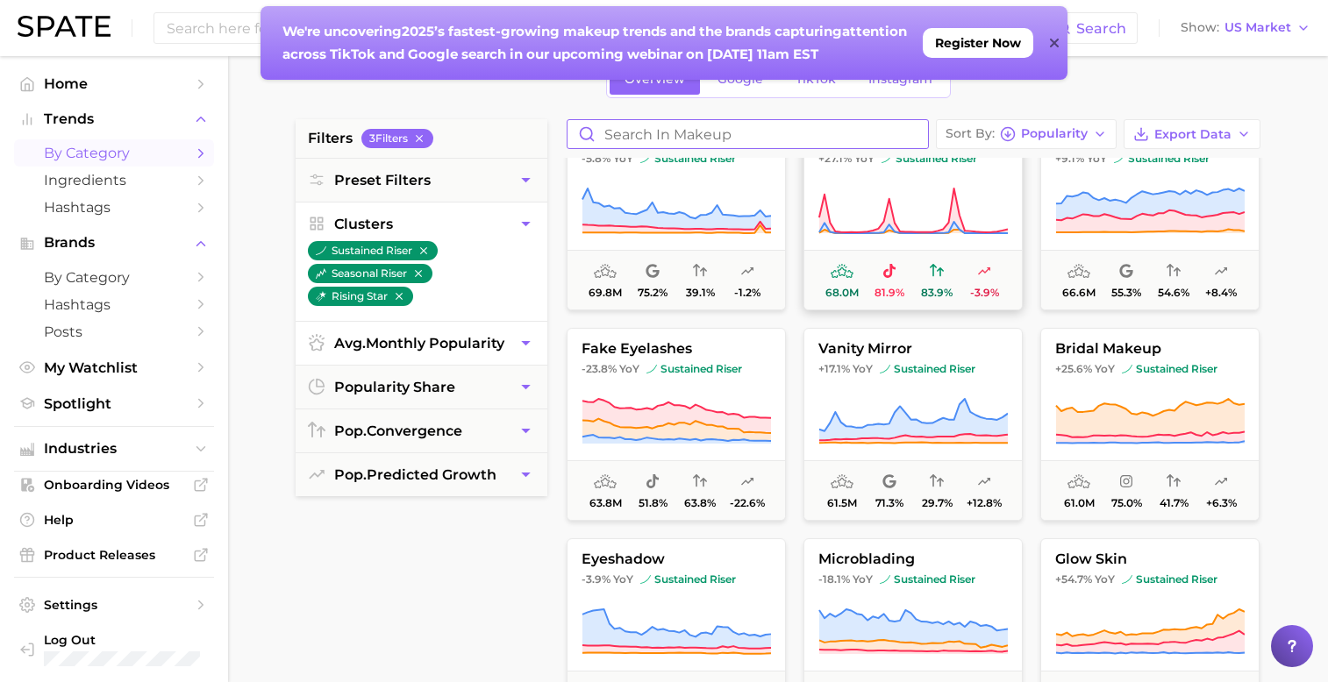
scroll to position [702, 0]
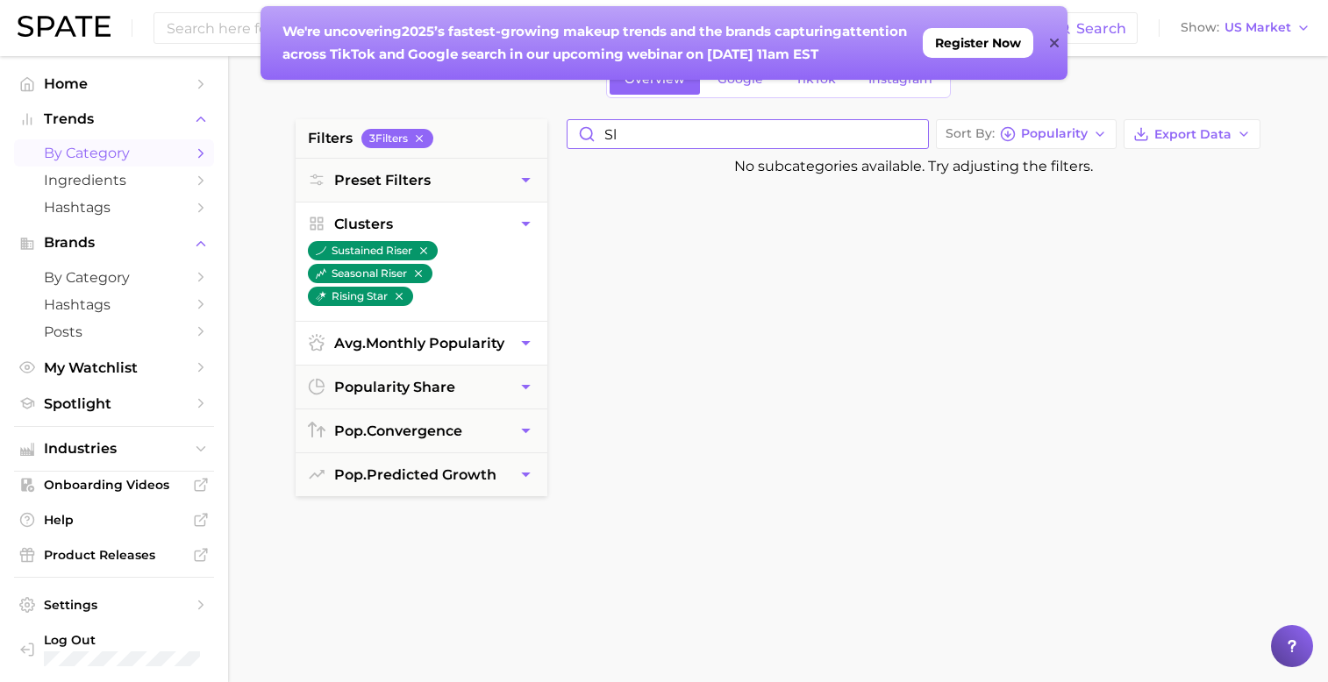
type input "s"
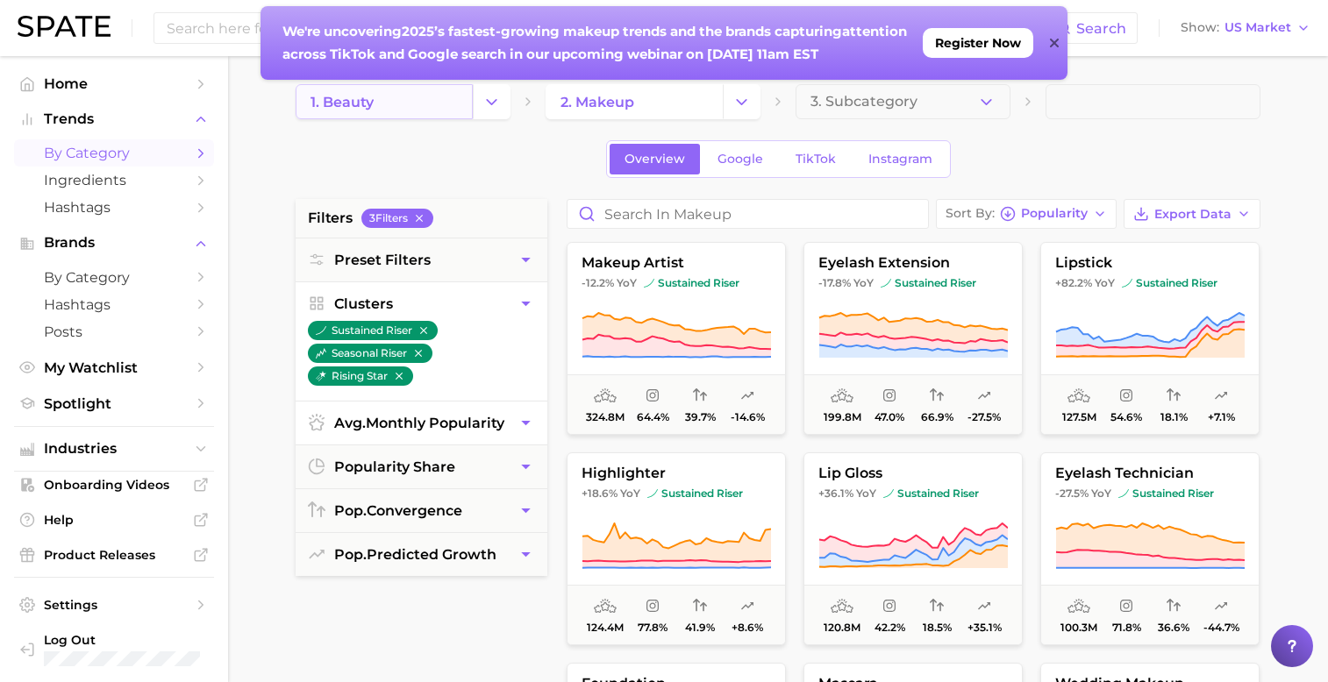
click at [449, 103] on link "1. beauty" at bounding box center [384, 101] width 177 height 35
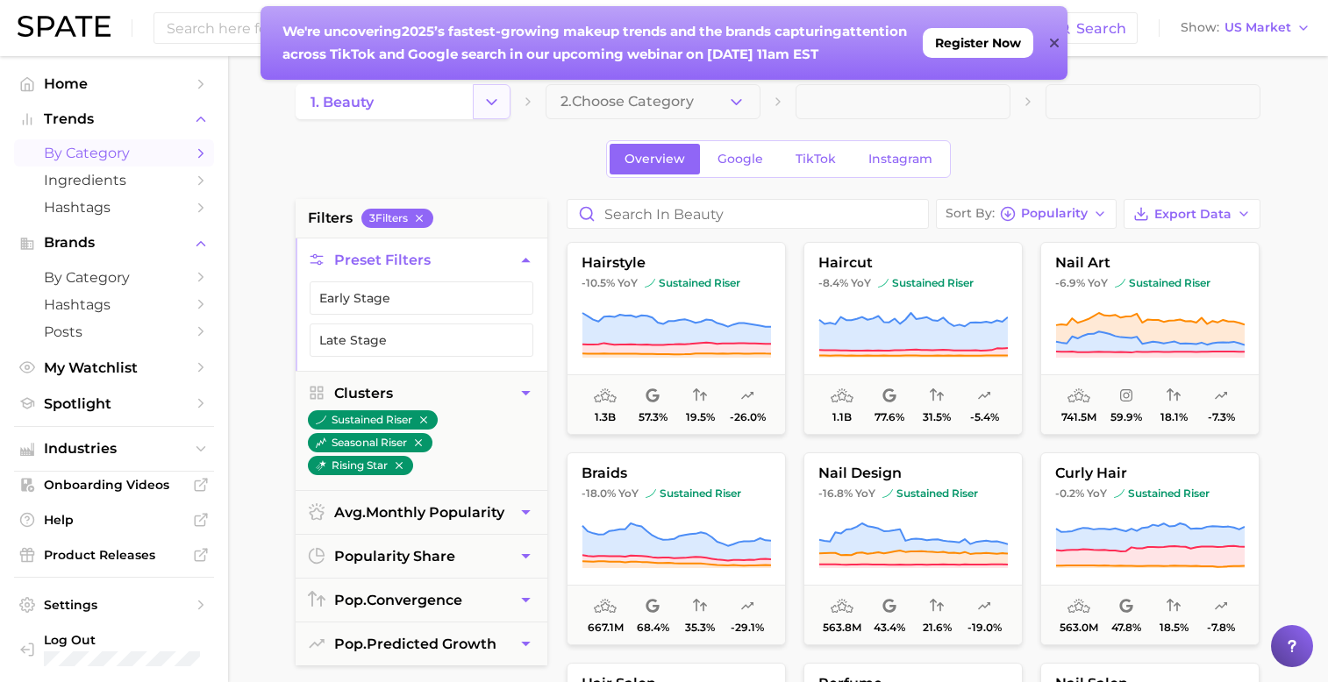
click at [491, 84] on button "Change Category" at bounding box center [492, 101] width 38 height 35
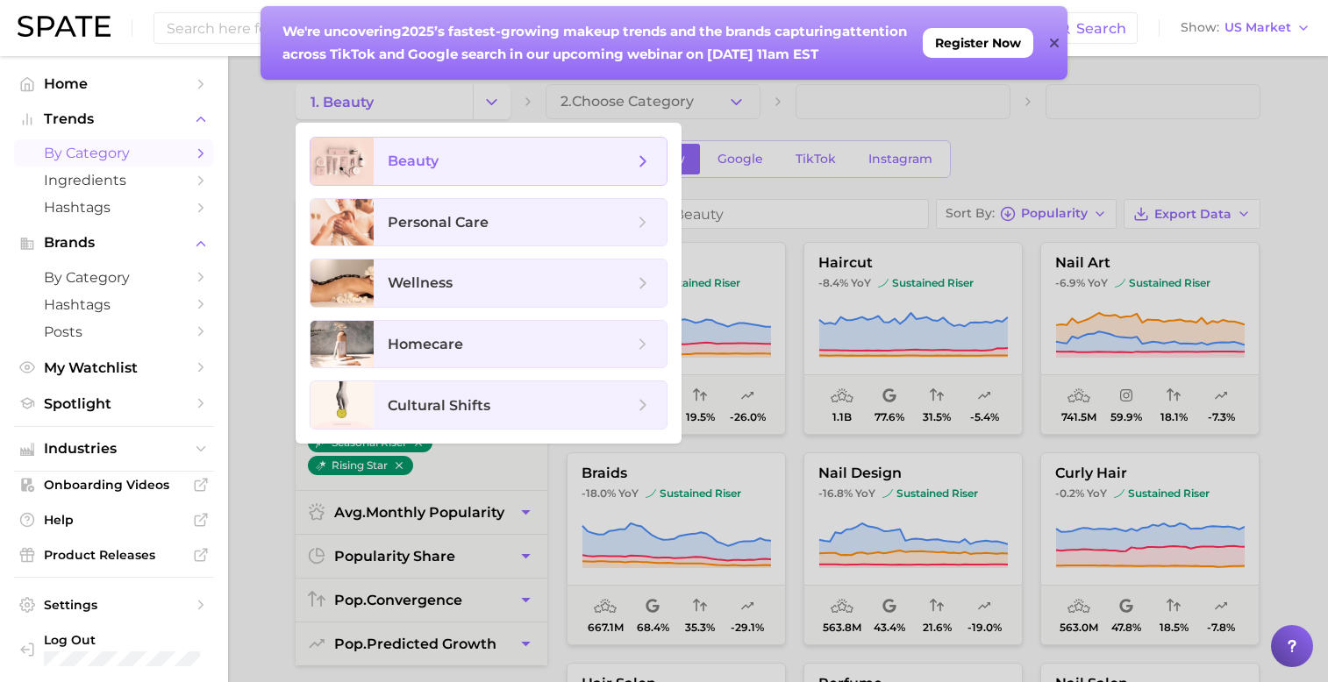
click at [506, 168] on span "beauty" at bounding box center [511, 161] width 246 height 19
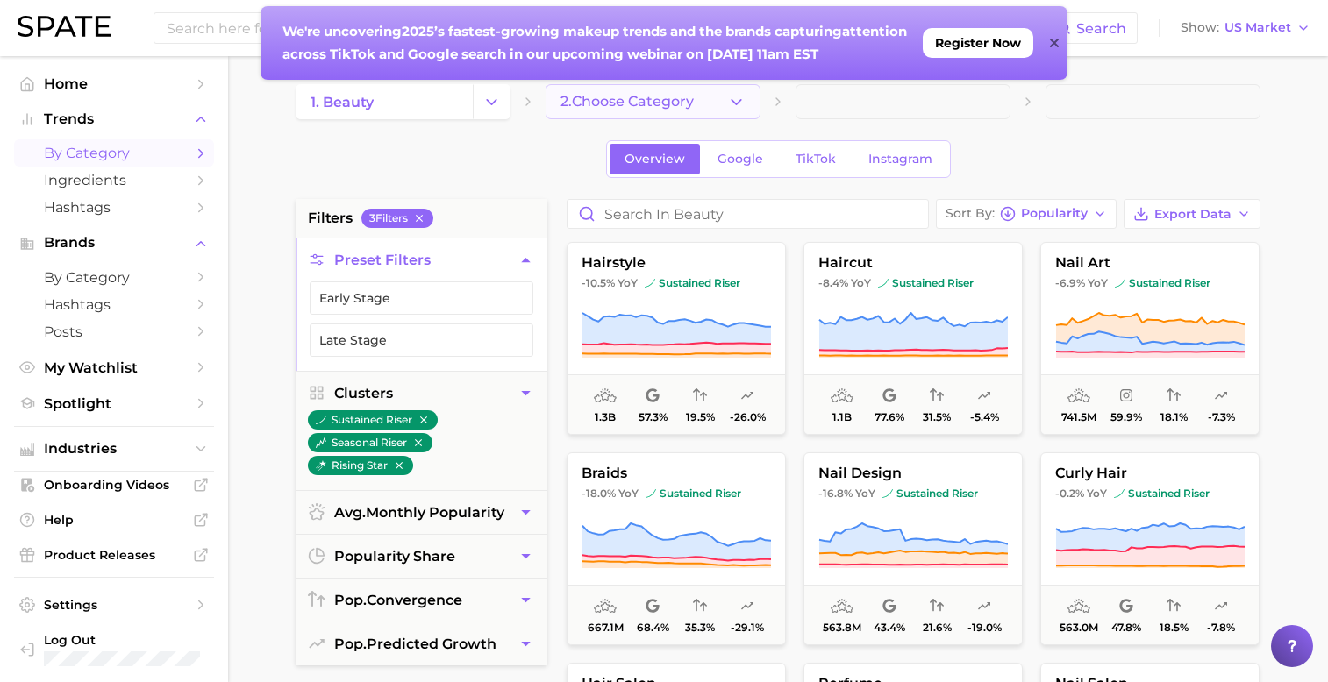
click at [723, 110] on button "2. Choose Category" at bounding box center [652, 101] width 215 height 35
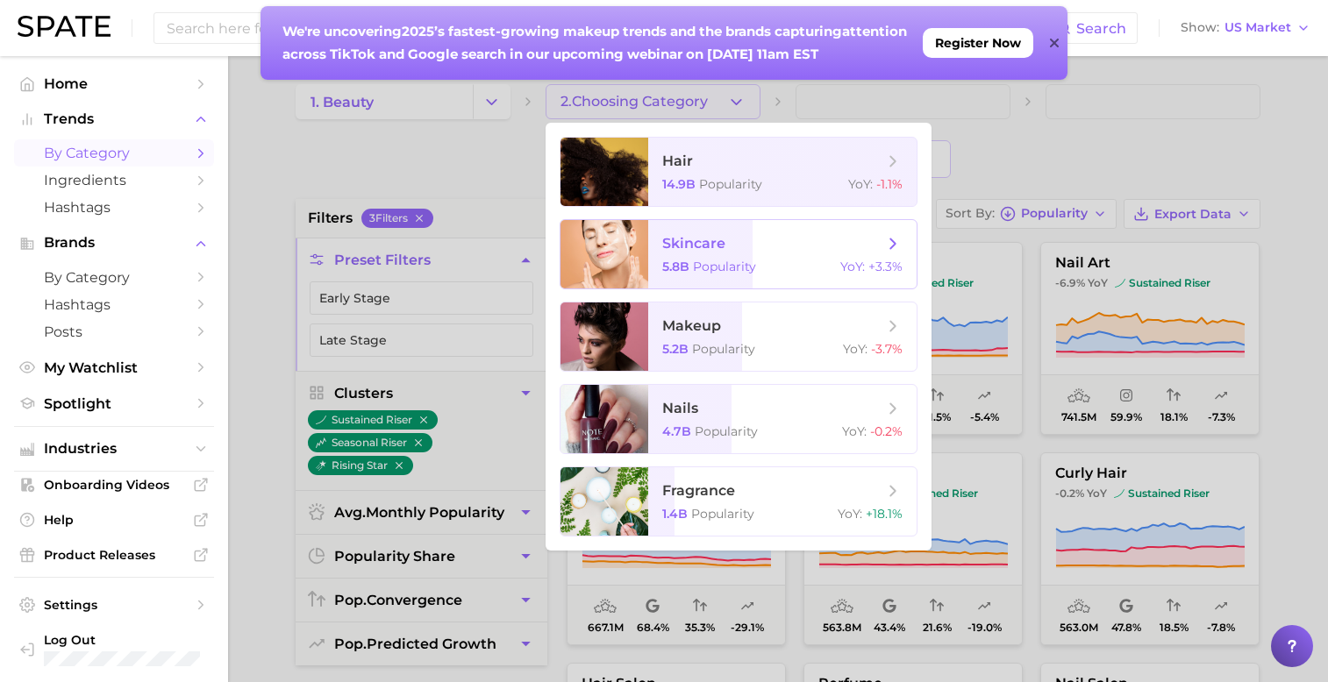
click at [691, 250] on span "skincare" at bounding box center [693, 243] width 63 height 17
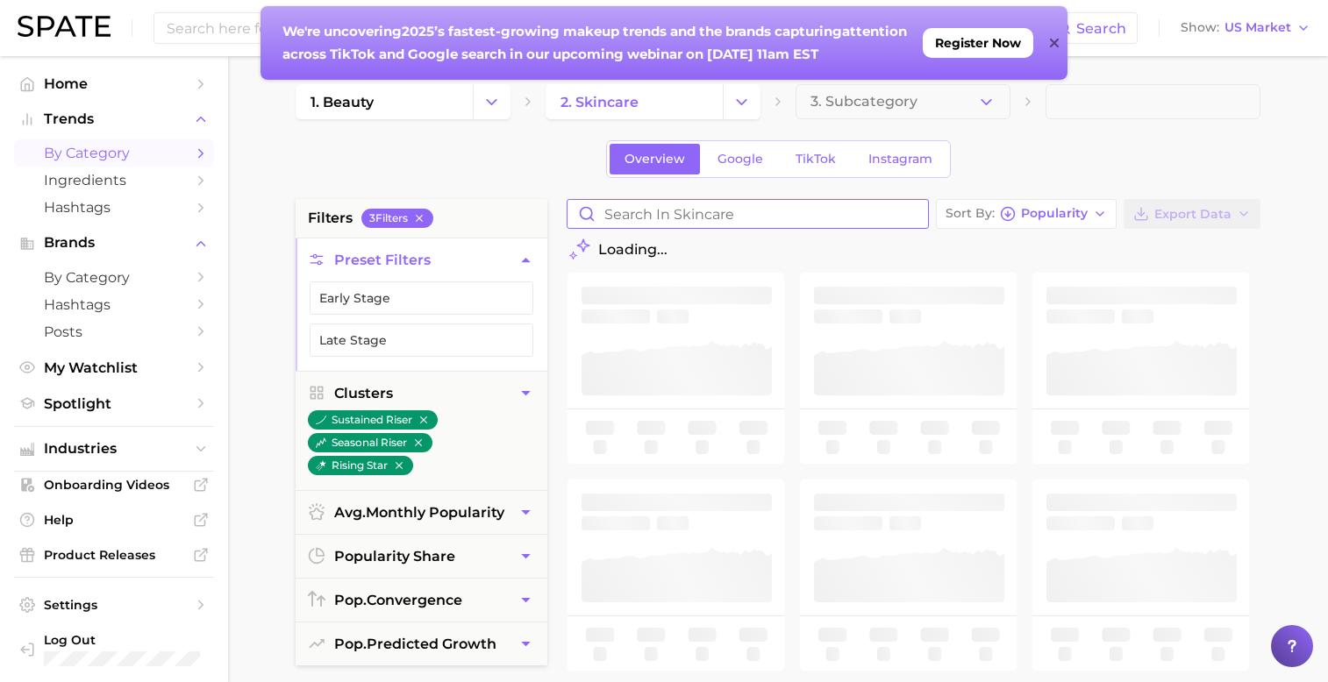
click at [790, 218] on input "Search in skincare" at bounding box center [747, 214] width 360 height 28
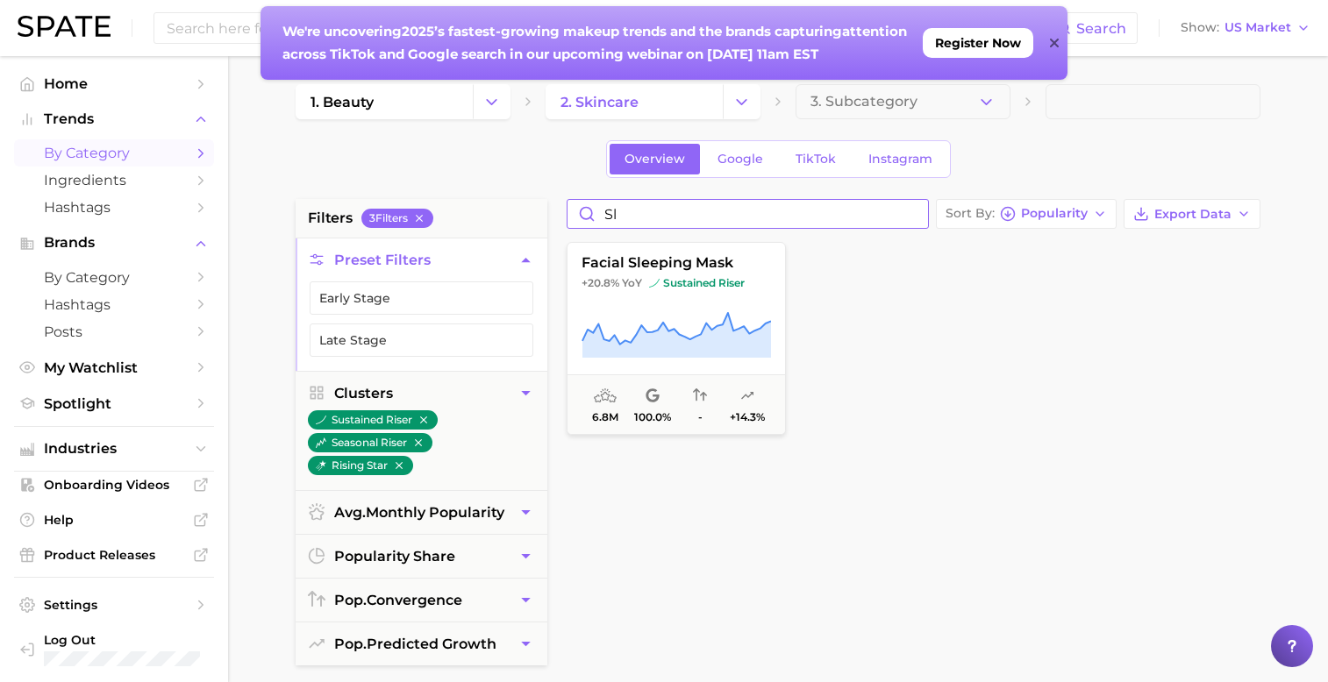
type input "s"
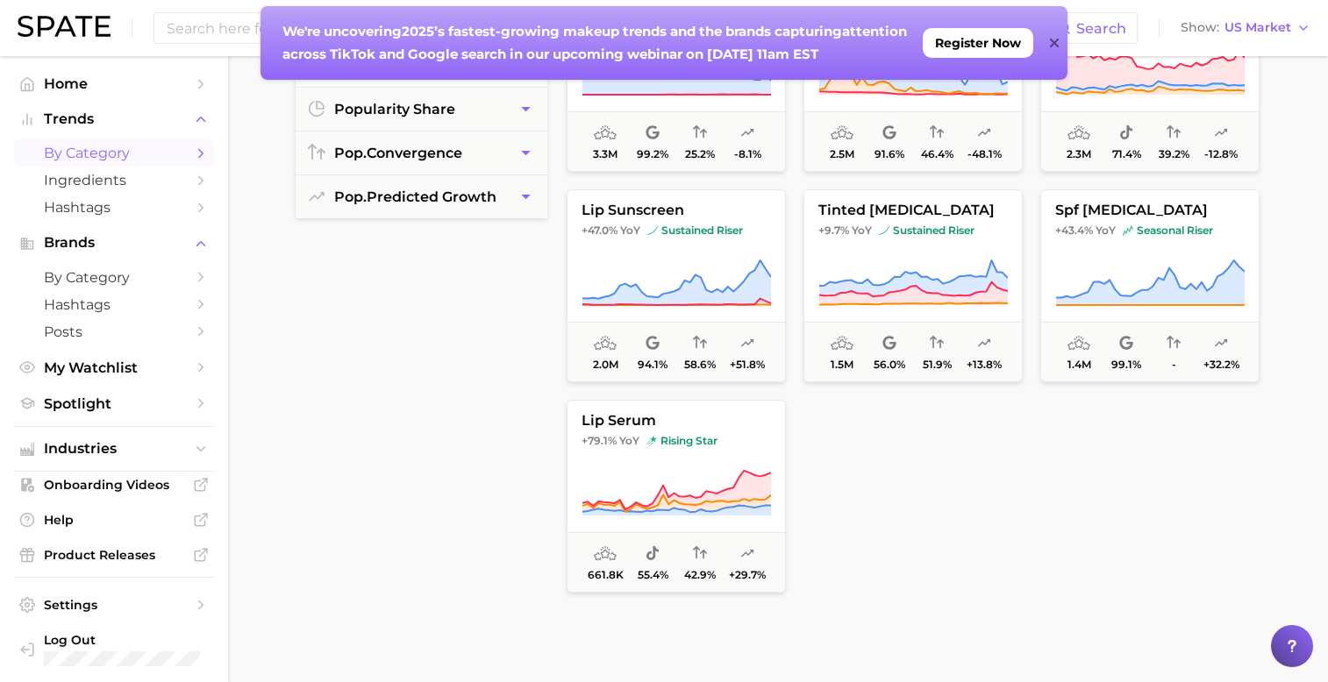
scroll to position [205, 0]
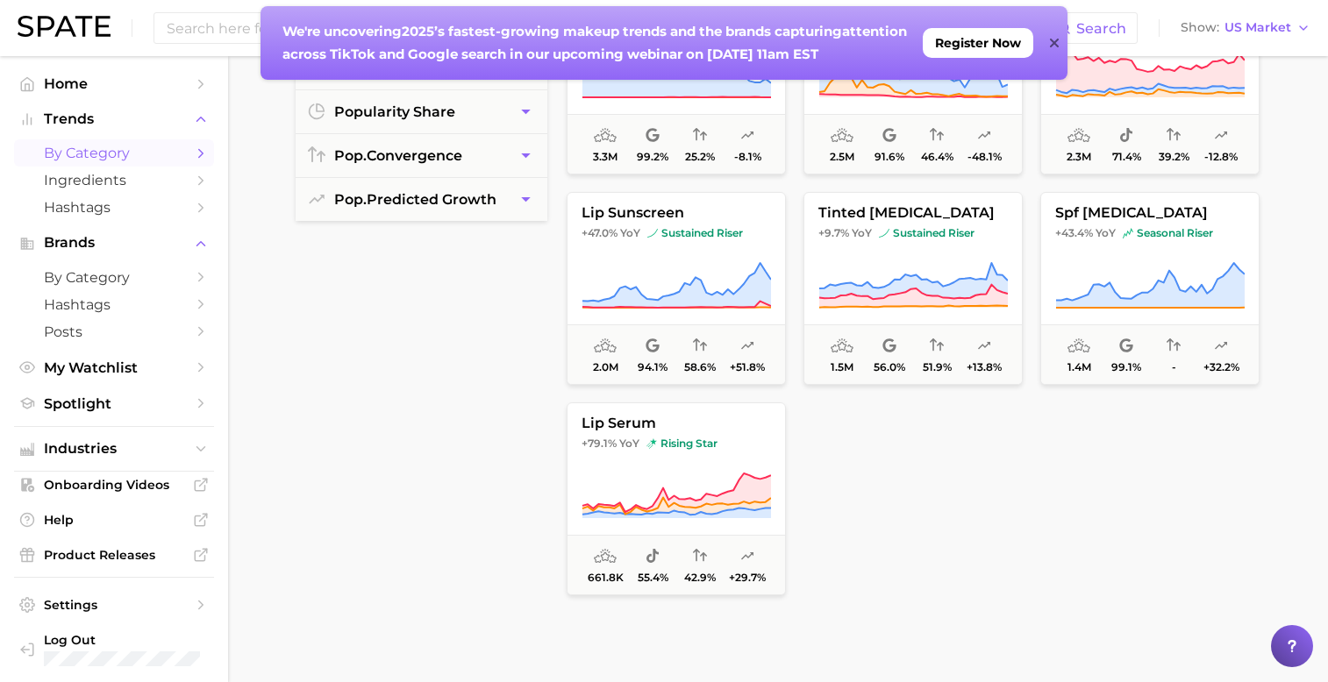
scroll to position [441, 0]
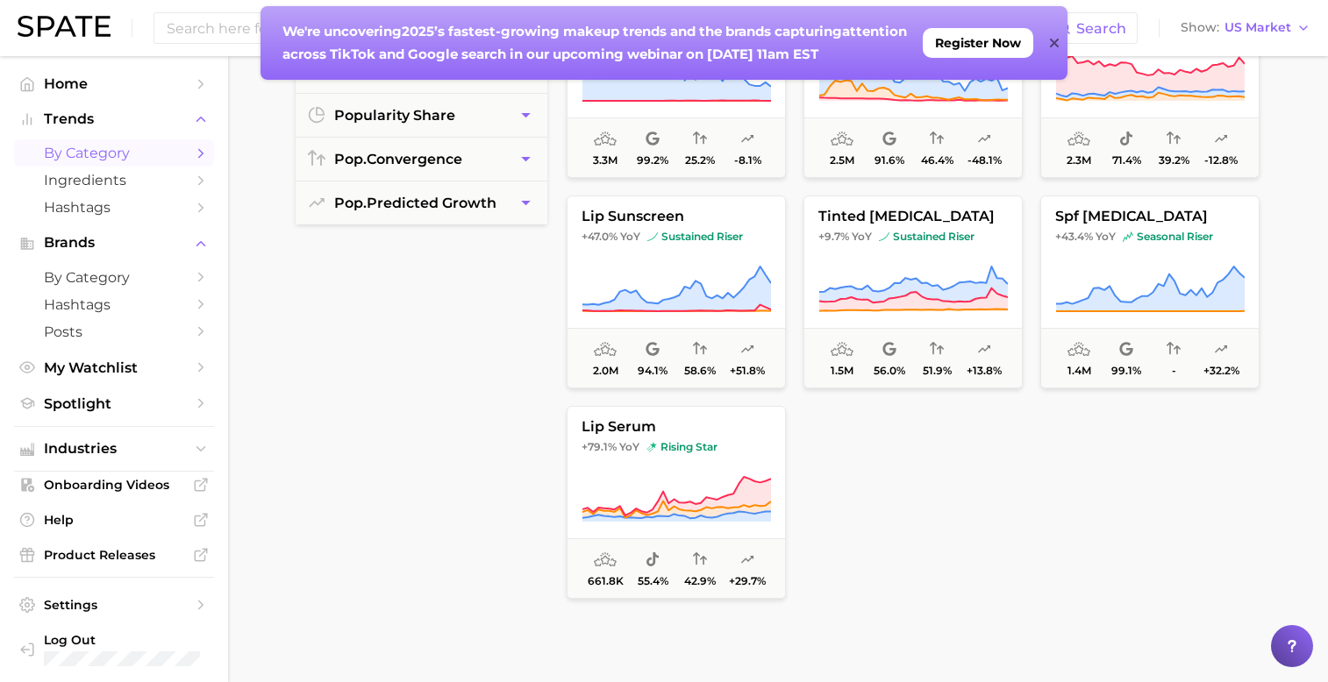
type input "lip$"
click at [888, 483] on div at bounding box center [912, 502] width 219 height 193
